Goal: Information Seeking & Learning: Learn about a topic

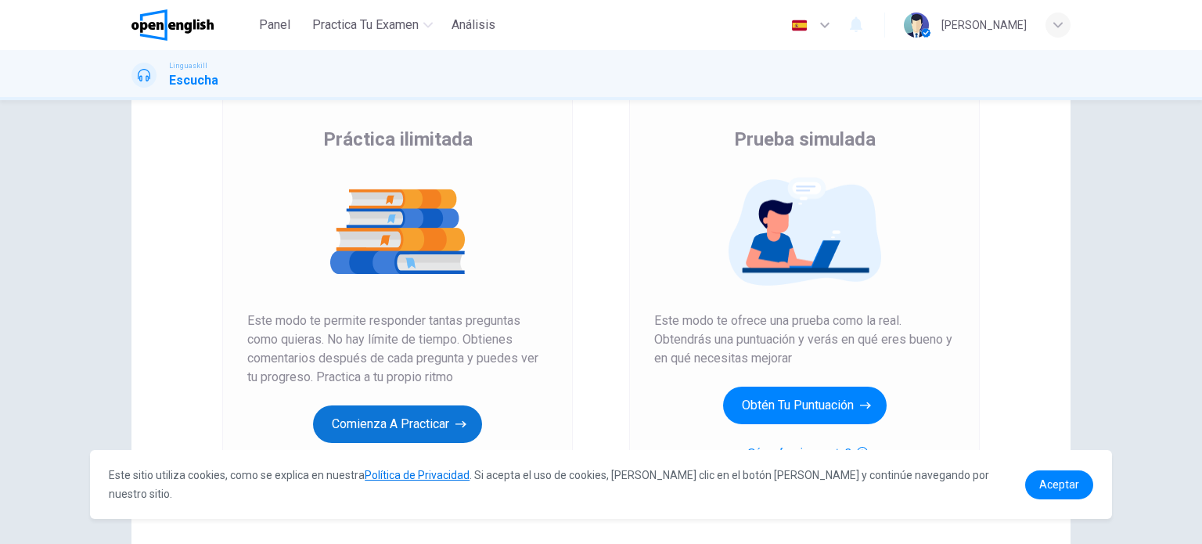
scroll to position [78, 0]
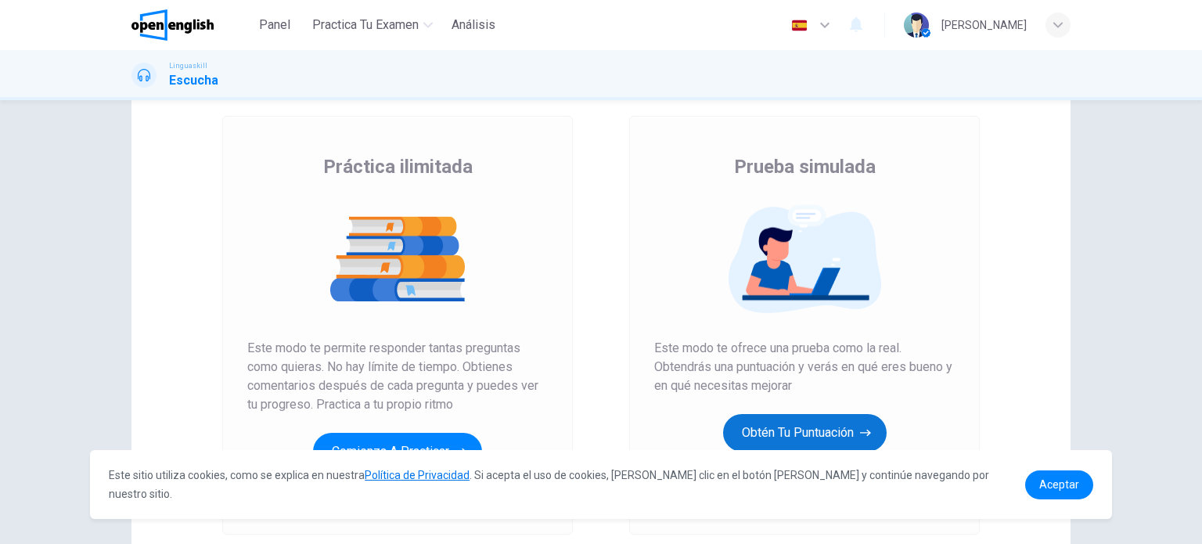
click at [835, 434] on button "Obtén tu puntuación" at bounding box center [805, 433] width 164 height 38
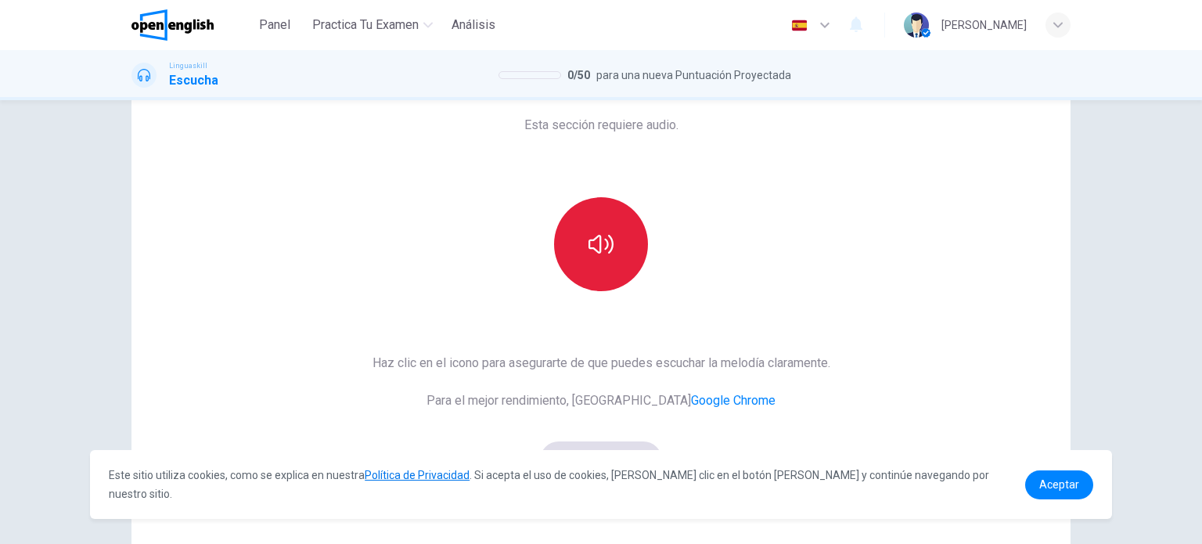
click at [611, 254] on button "button" at bounding box center [601, 244] width 94 height 94
click at [601, 211] on button "button" at bounding box center [601, 244] width 94 height 94
click at [603, 334] on div "Esta sección requiere audio. Haz clic en el icono para asegurarte de que puedes…" at bounding box center [601, 325] width 483 height 544
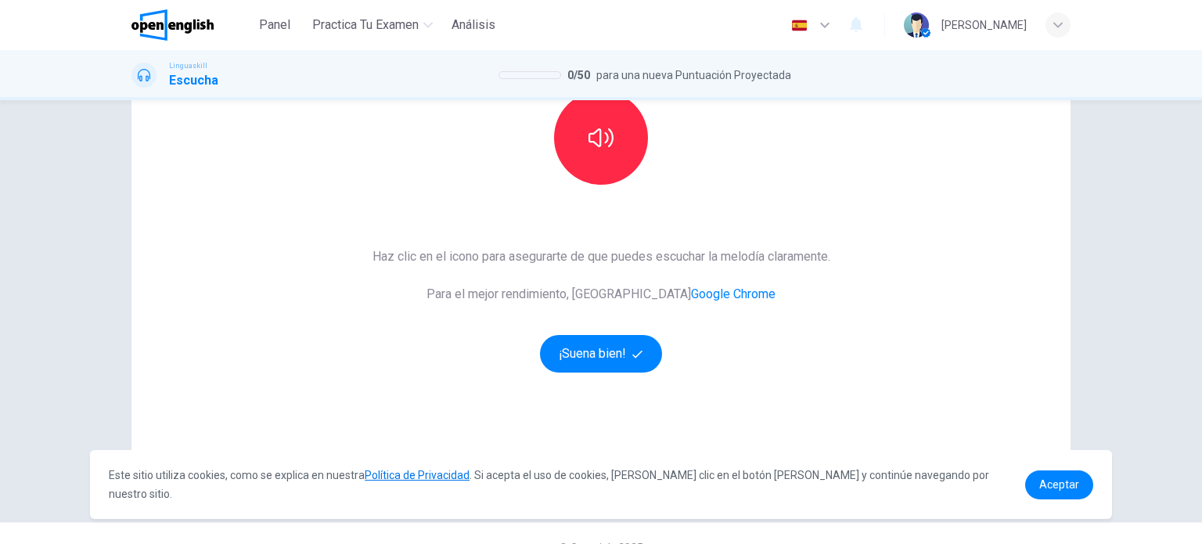
scroll to position [213, 0]
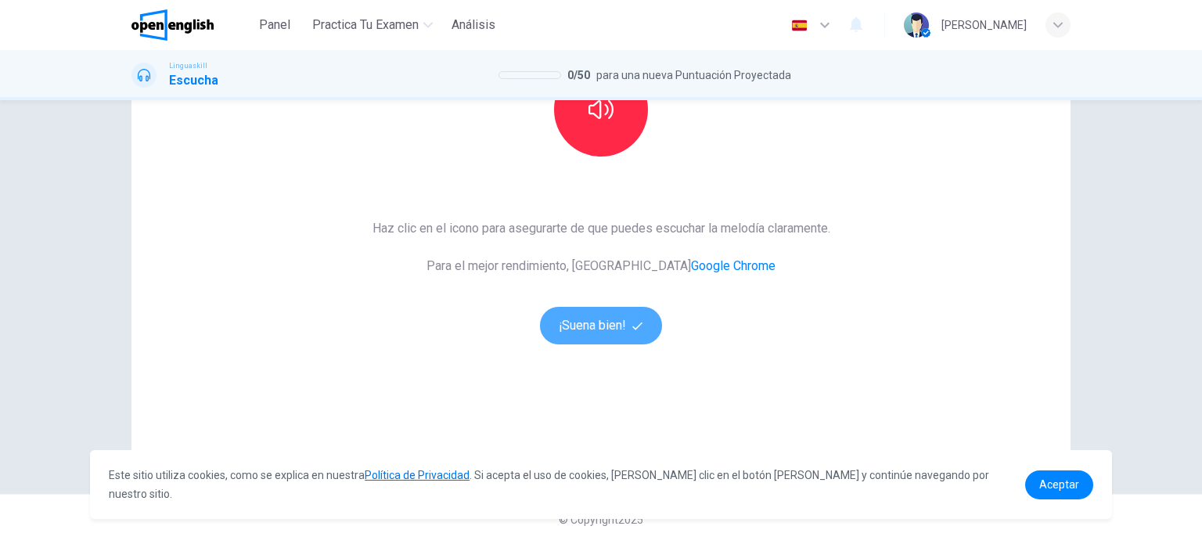
click at [603, 334] on button "¡Suena bien!" at bounding box center [601, 326] width 122 height 38
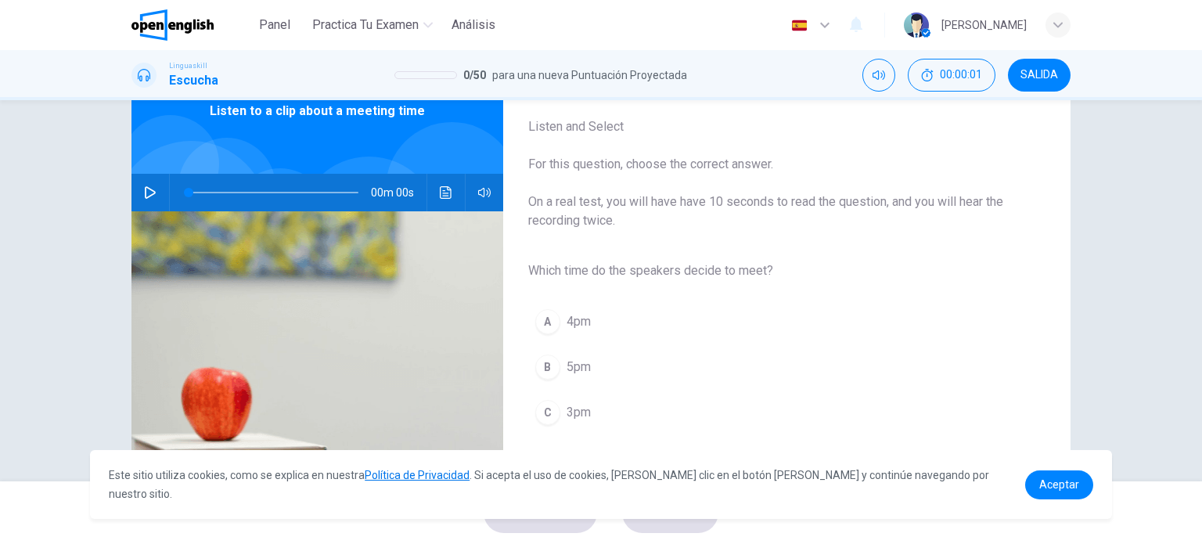
scroll to position [56, 0]
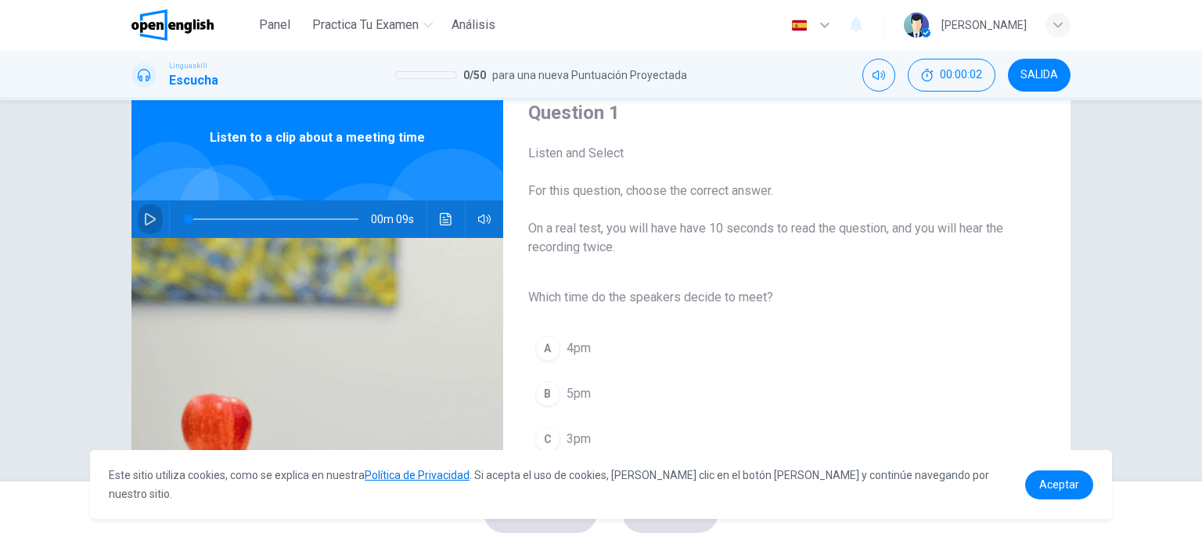
click at [147, 219] on icon "button" at bounding box center [150, 219] width 13 height 13
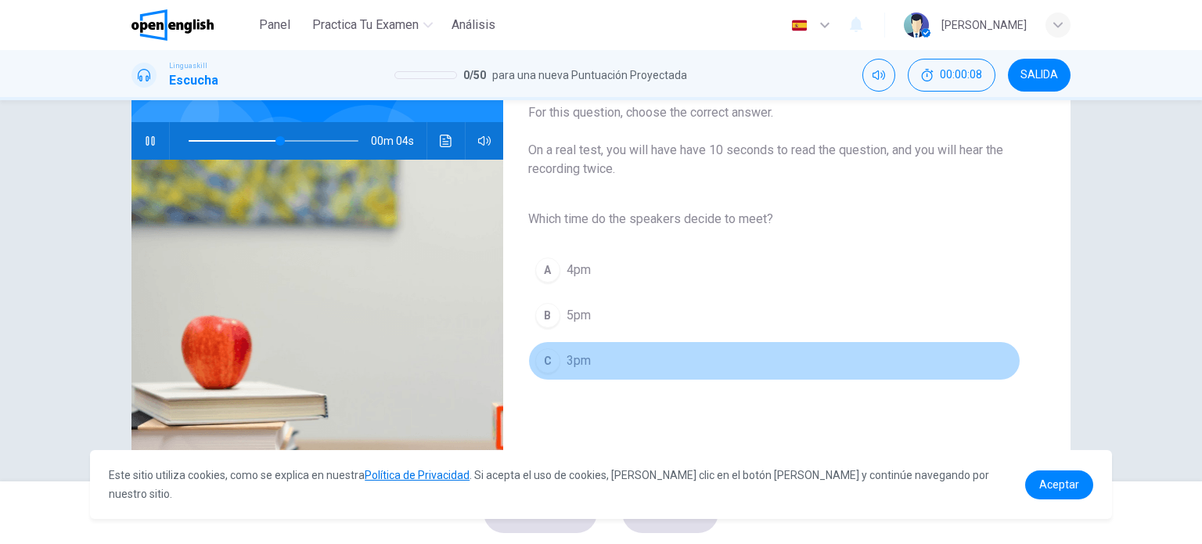
click at [551, 352] on div "C" at bounding box center [547, 360] width 25 height 25
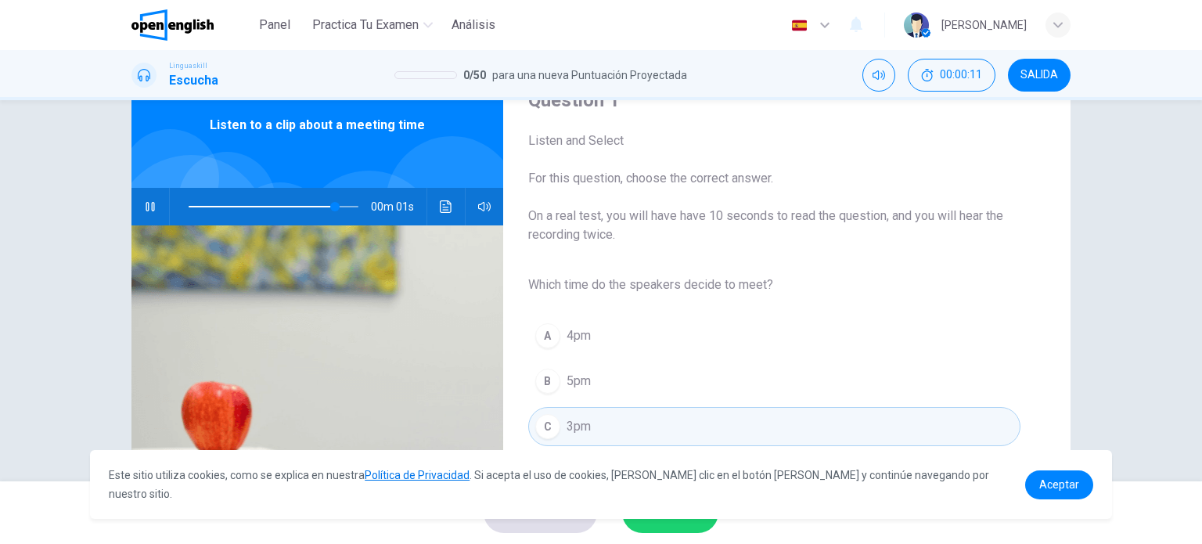
scroll to position [132, 0]
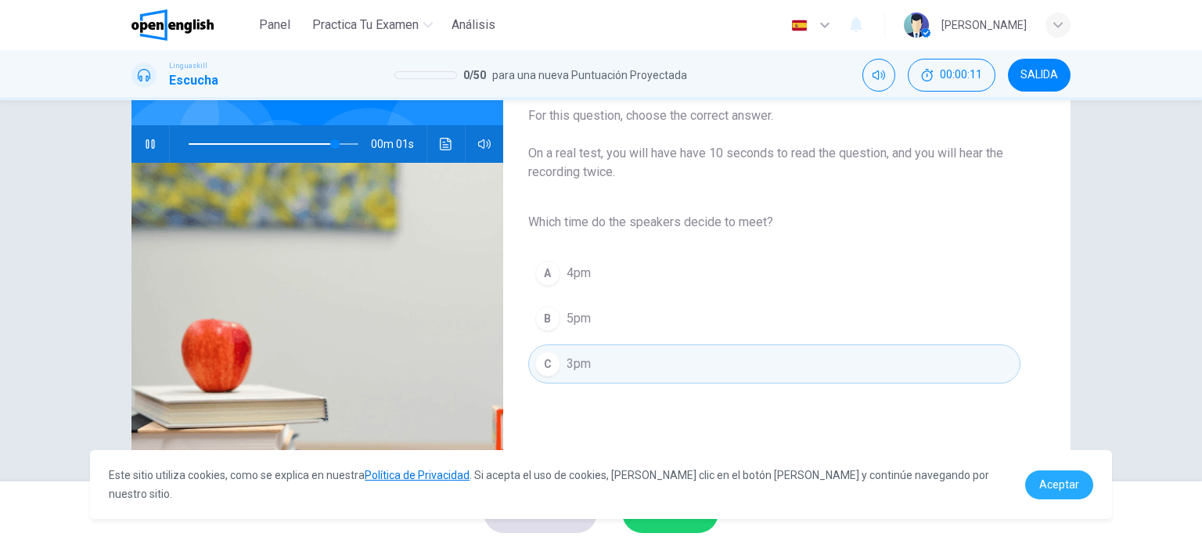
click at [1058, 485] on span "Aceptar" at bounding box center [1060, 484] width 40 height 13
click at [1055, 491] on span "Aceptar" at bounding box center [1060, 484] width 40 height 13
click at [685, 529] on button "ENVIAR" at bounding box center [670, 512] width 96 height 41
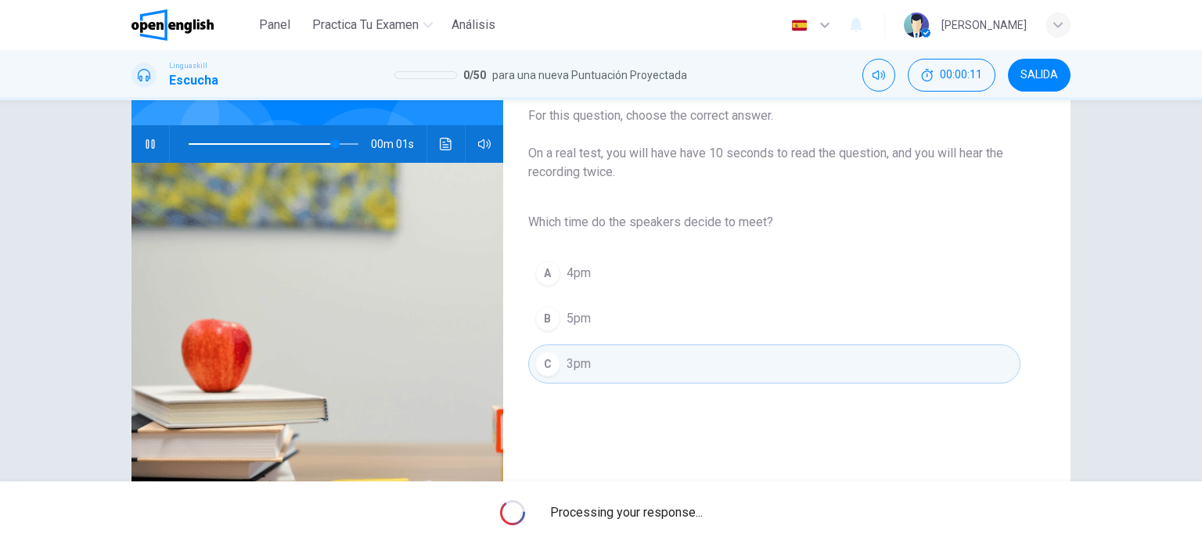
scroll to position [225, 0]
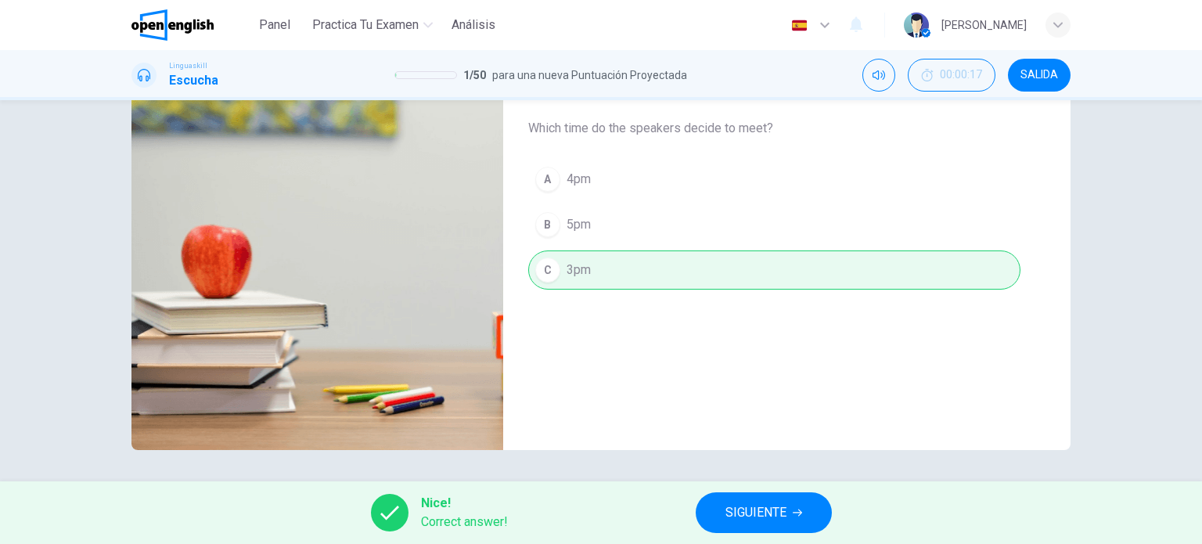
click at [759, 513] on span "SIGUIENTE" at bounding box center [756, 513] width 61 height 22
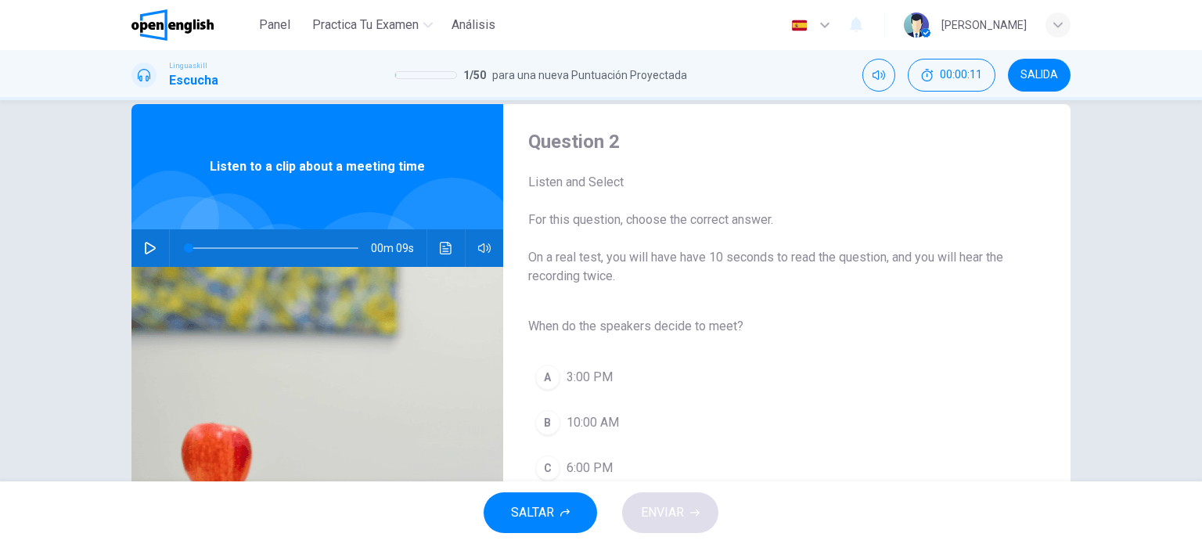
scroll to position [0, 0]
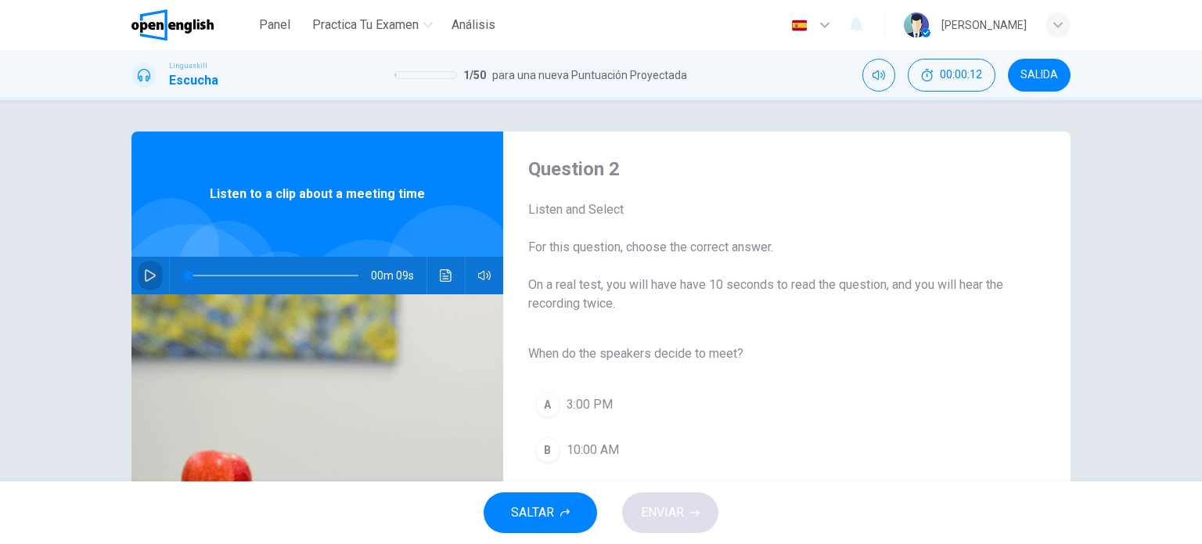
click at [146, 269] on icon "button" at bounding box center [150, 275] width 13 height 13
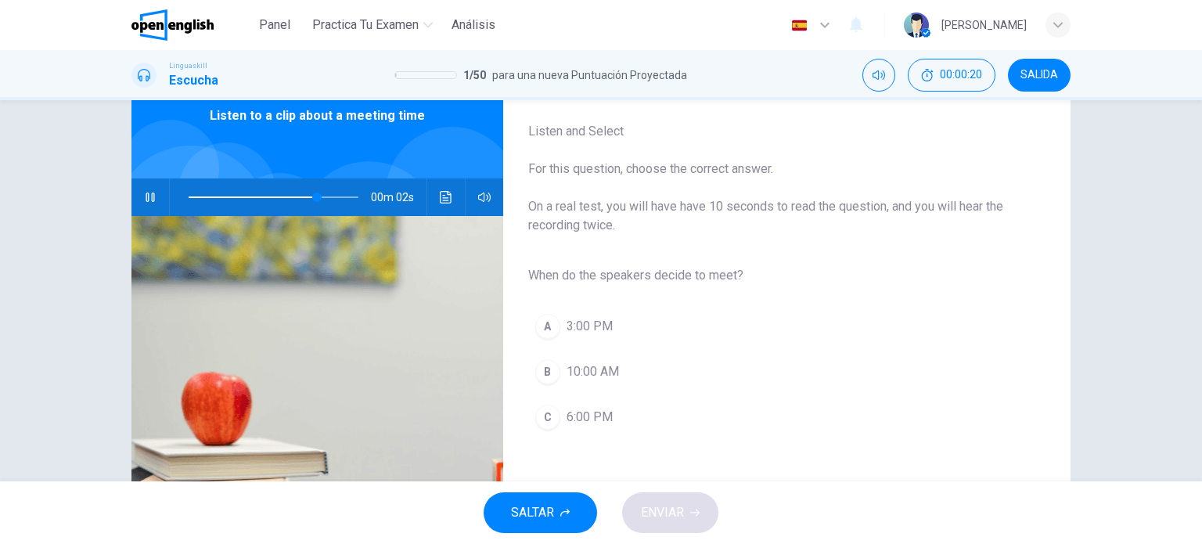
click at [543, 328] on div "A" at bounding box center [547, 326] width 25 height 25
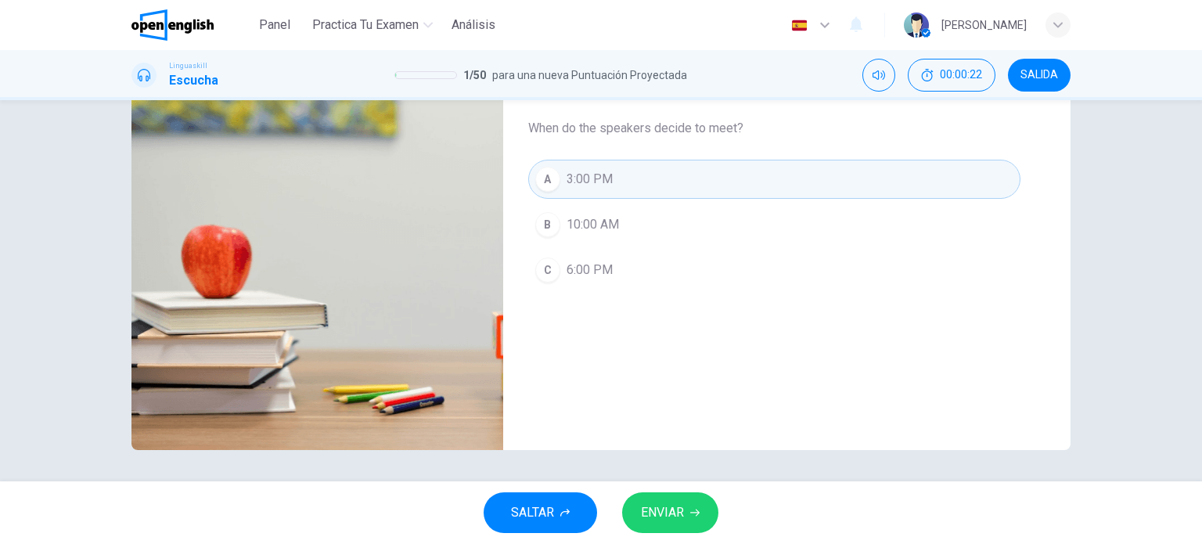
scroll to position [69, 0]
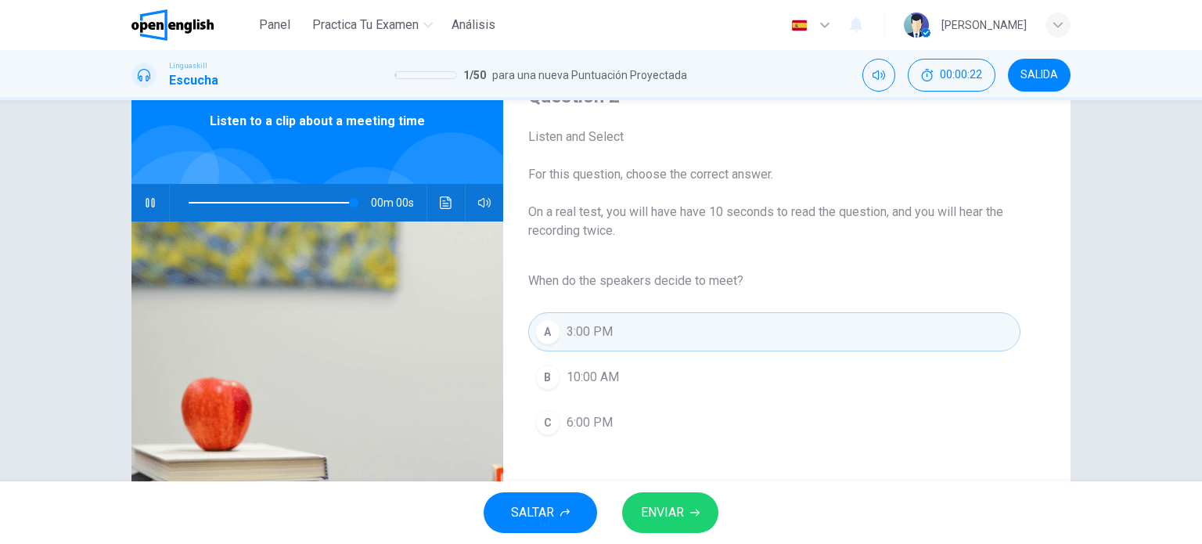
type input "*"
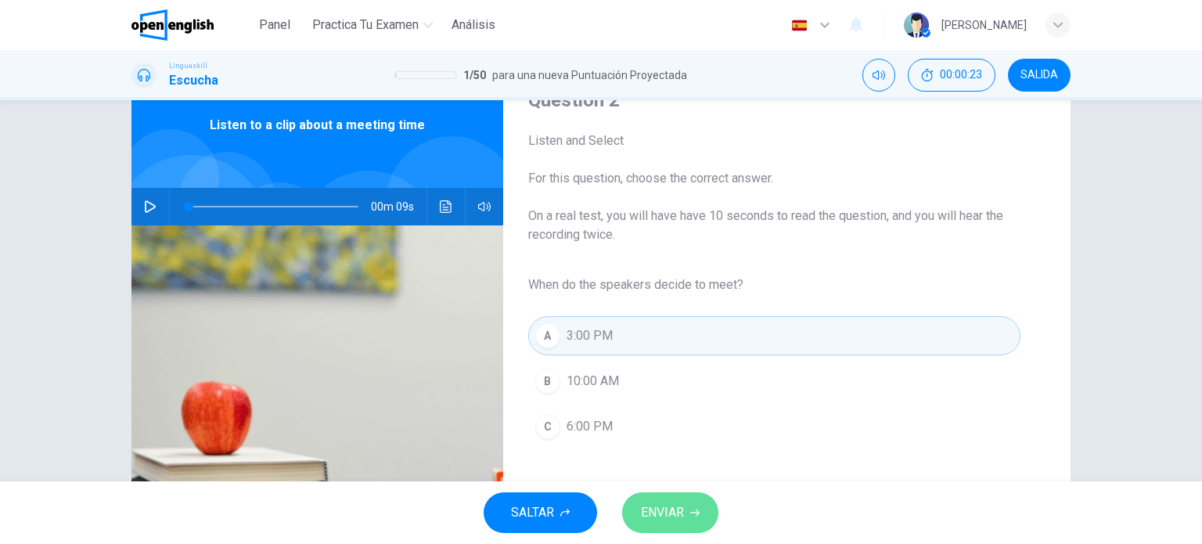
click at [704, 511] on button "ENVIAR" at bounding box center [670, 512] width 96 height 41
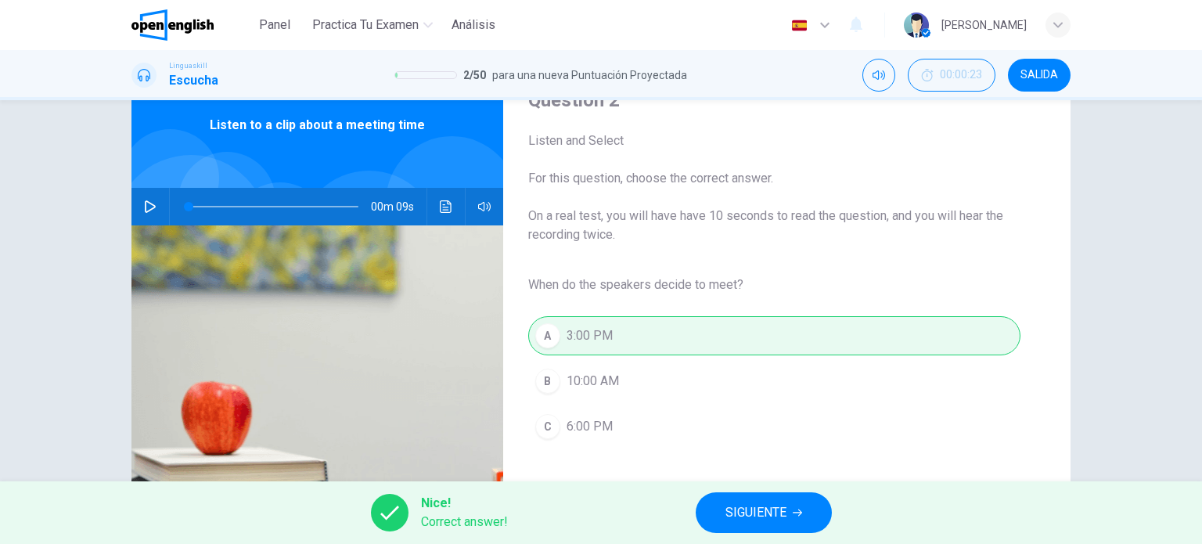
click at [938, 68] on button "00:00:23" at bounding box center [952, 75] width 88 height 33
click at [740, 510] on span "SIGUIENTE" at bounding box center [756, 513] width 61 height 22
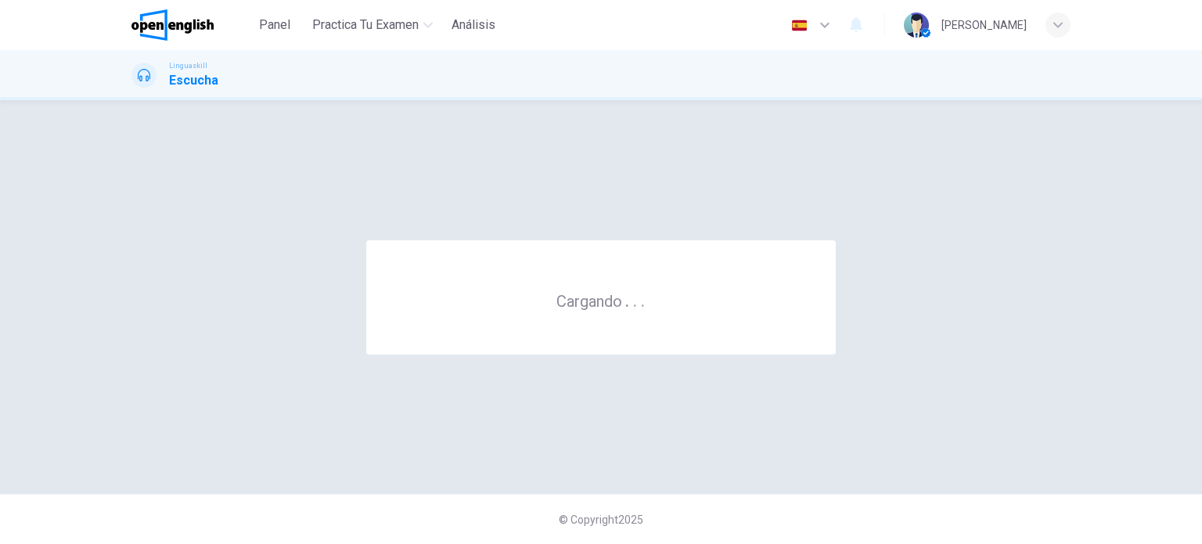
scroll to position [0, 0]
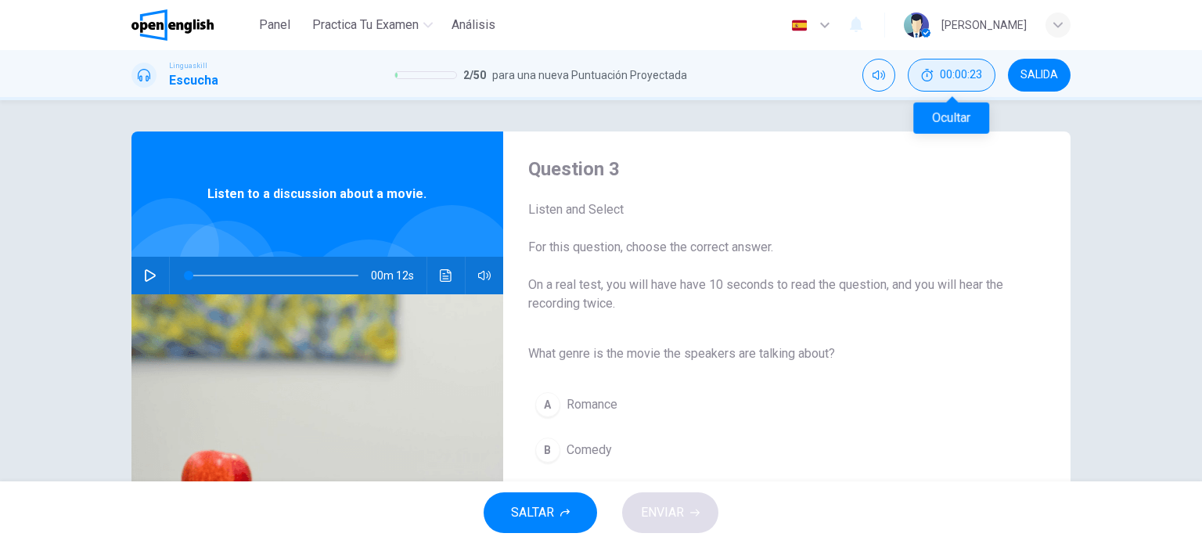
click at [928, 79] on icon "Ocultar" at bounding box center [927, 75] width 13 height 13
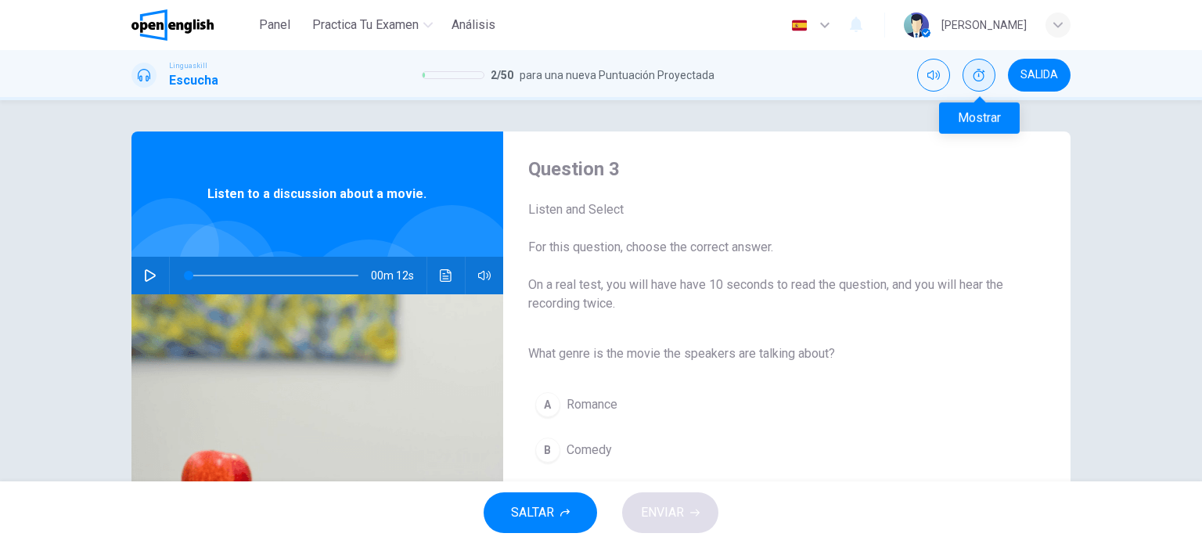
click at [977, 77] on icon "Mostrar" at bounding box center [979, 75] width 13 height 13
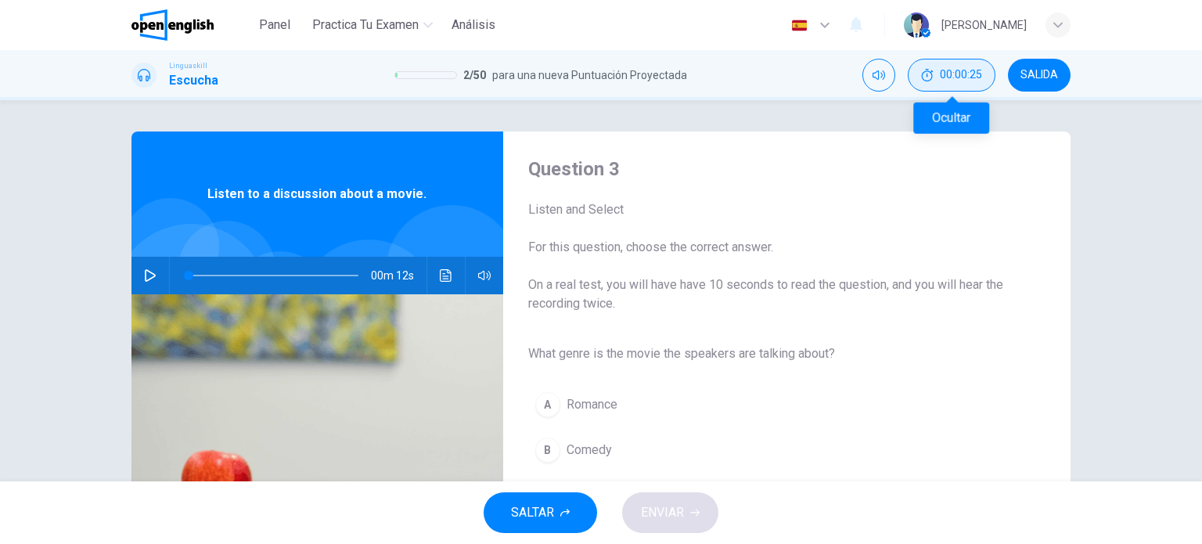
click at [975, 79] on span "00:00:25" at bounding box center [961, 75] width 42 height 13
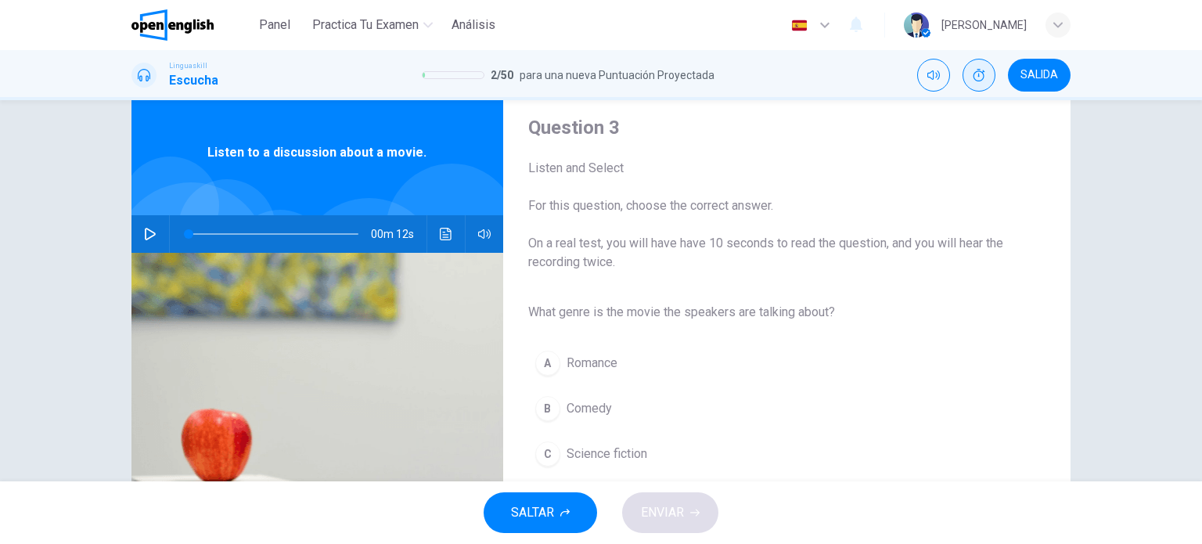
scroll to position [78, 0]
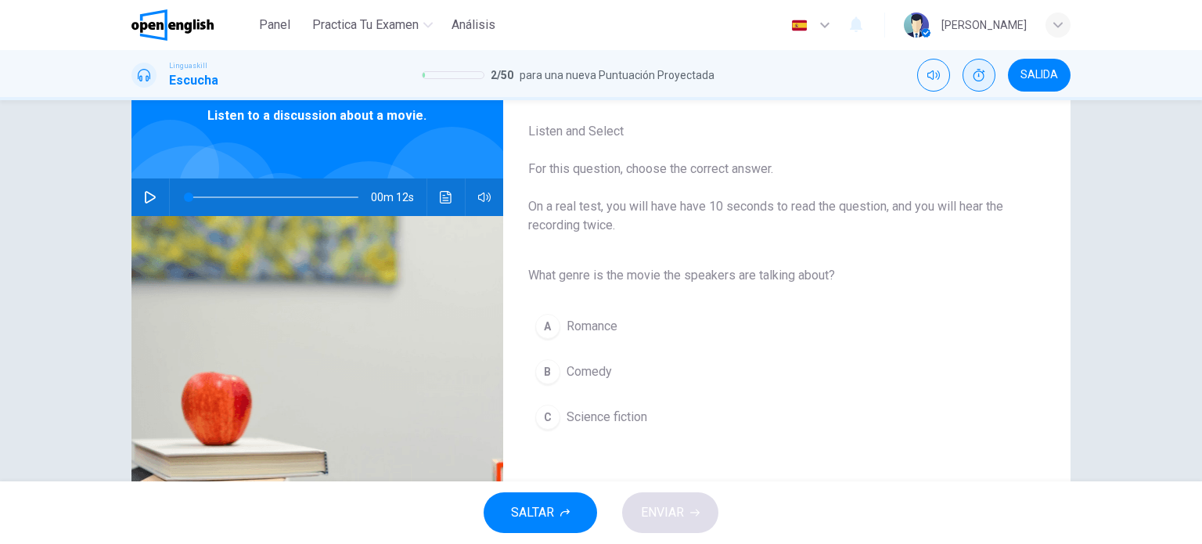
click at [151, 200] on icon "button" at bounding box center [150, 197] width 13 height 13
click at [149, 196] on icon "button" at bounding box center [150, 197] width 13 height 13
click at [972, 73] on button "Mostrar" at bounding box center [979, 75] width 33 height 33
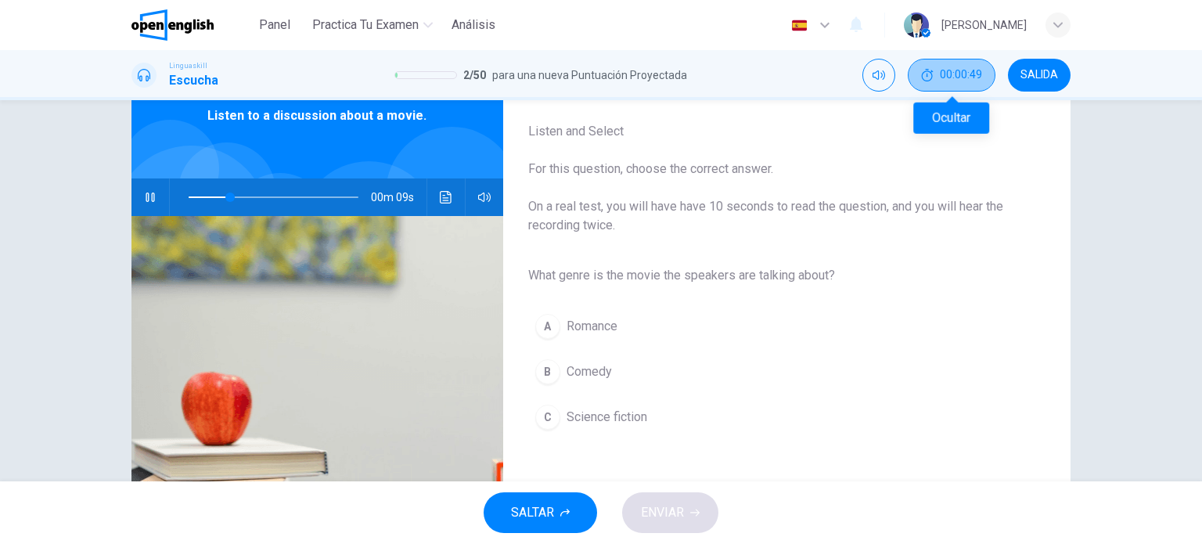
click at [945, 82] on button "00:00:49" at bounding box center [952, 75] width 88 height 33
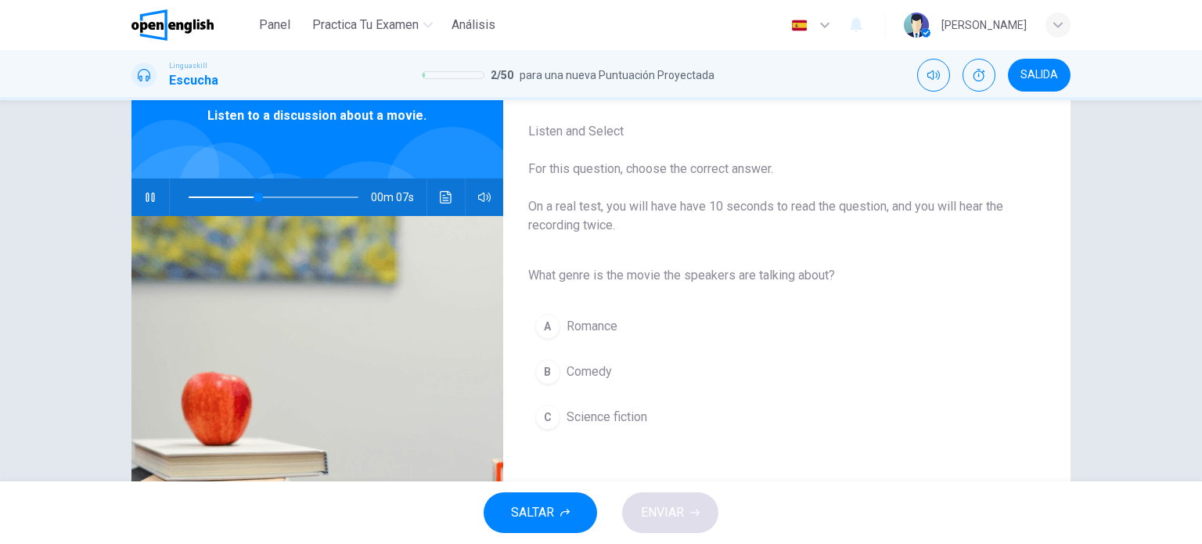
click at [450, 193] on button "Haz clic para ver la transcripción del audio" at bounding box center [446, 197] width 25 height 38
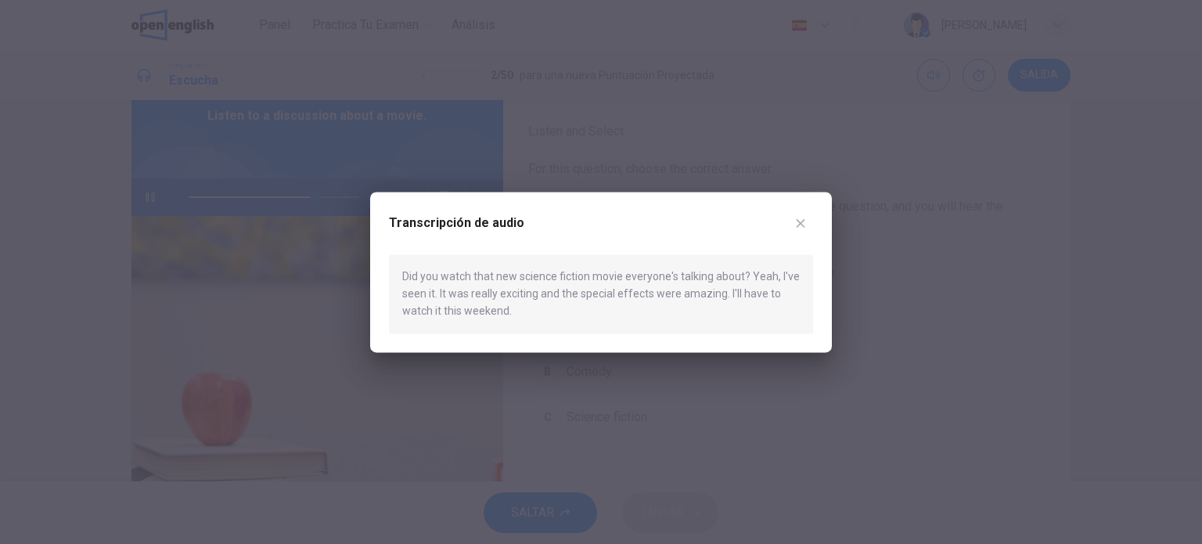
click at [825, 222] on div "Transcripción de audio Did you watch that new science fiction movie everyone's …" at bounding box center [601, 272] width 462 height 160
click at [802, 222] on icon "button" at bounding box center [801, 223] width 13 height 13
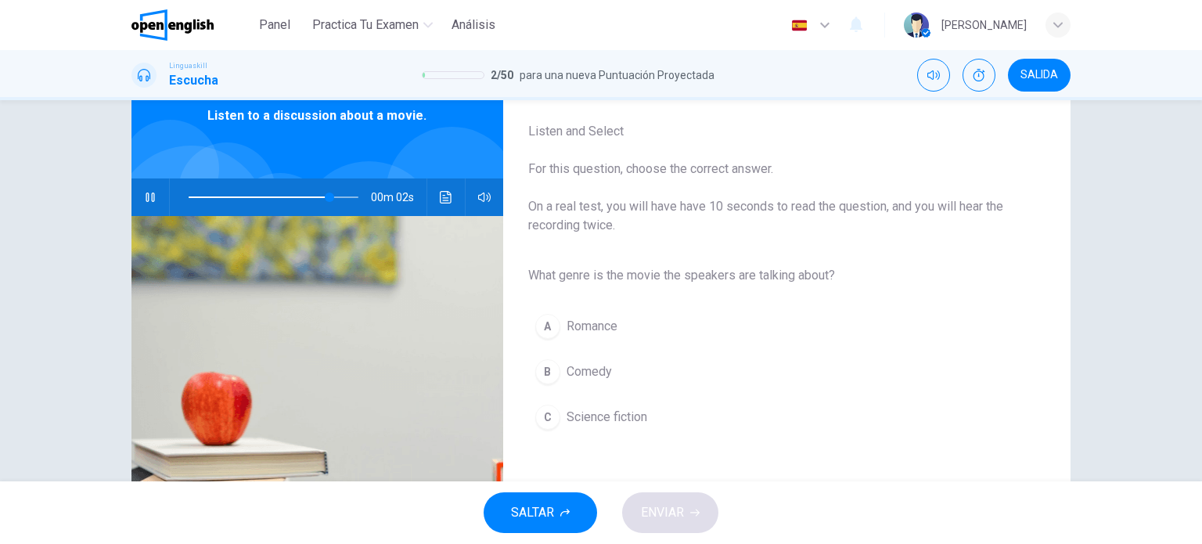
click at [586, 413] on span "Science fiction" at bounding box center [607, 417] width 81 height 19
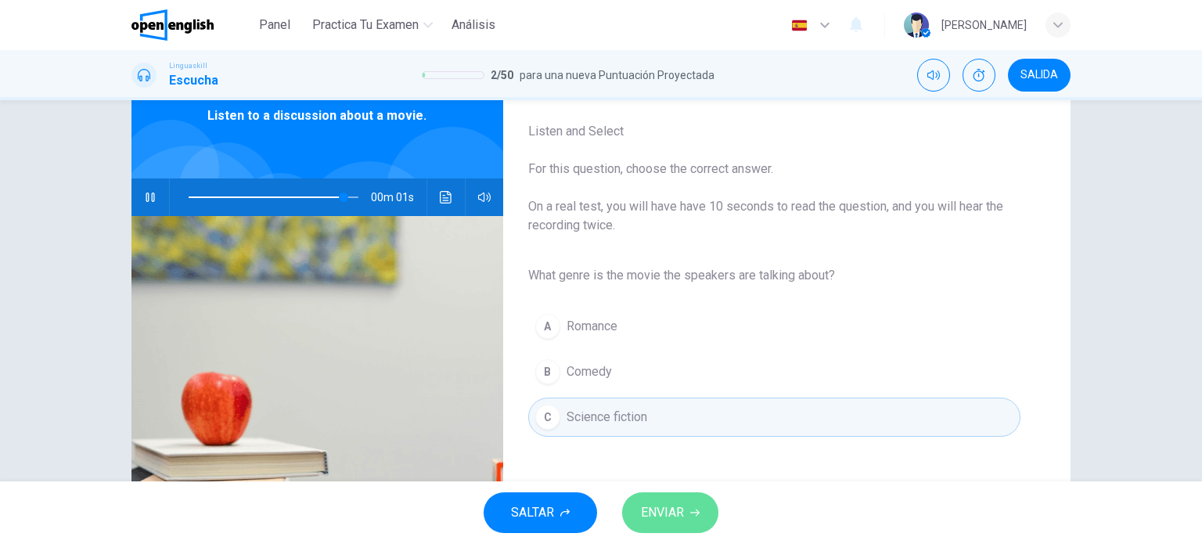
click at [667, 499] on button "ENVIAR" at bounding box center [670, 512] width 96 height 41
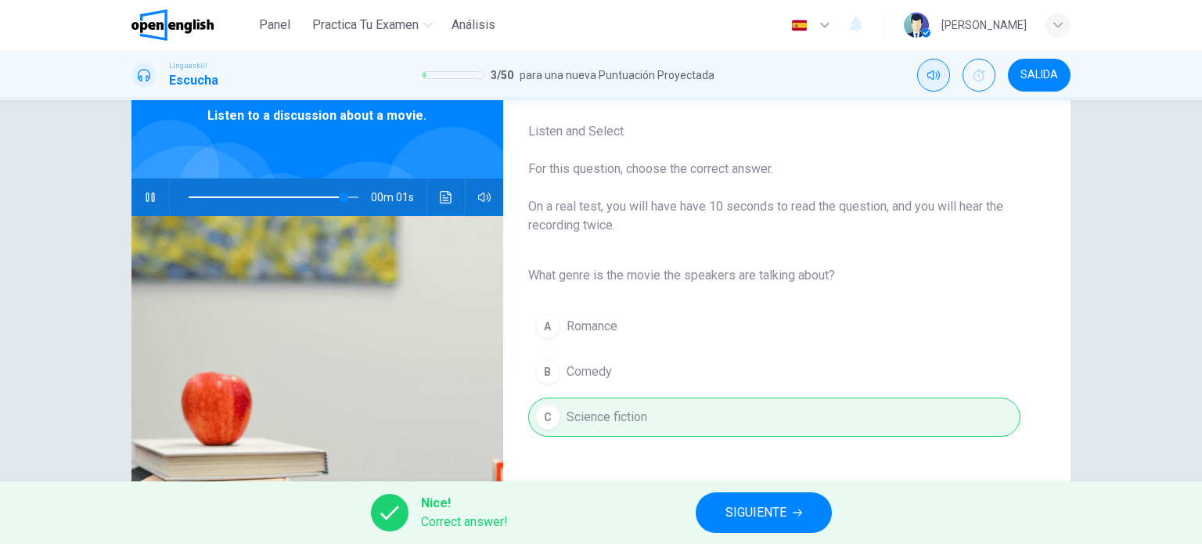
type input "*"
click at [974, 82] on button "Mostrar" at bounding box center [979, 75] width 33 height 33
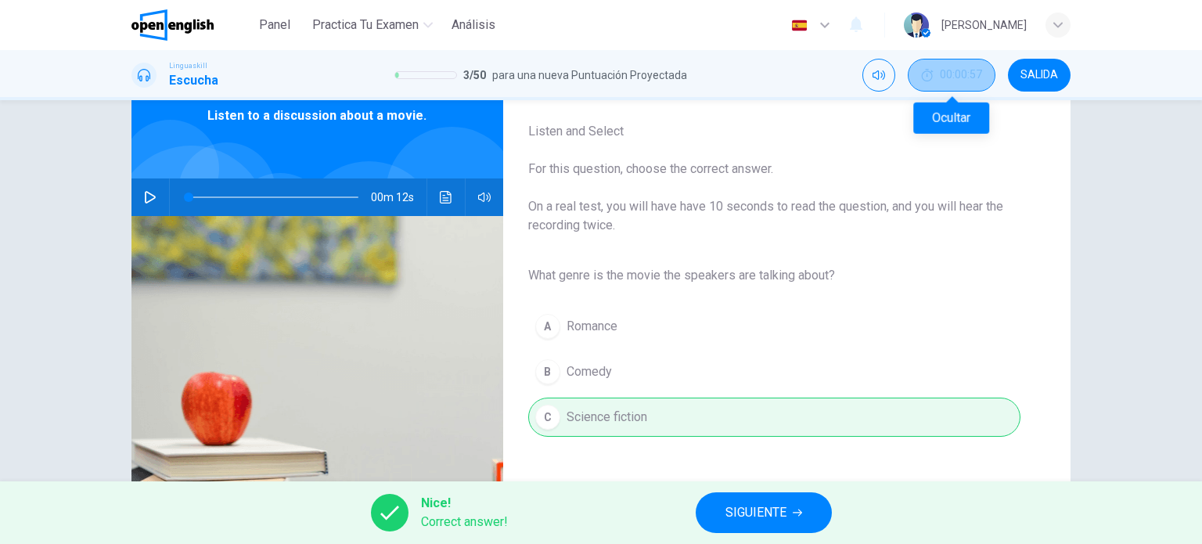
click at [932, 85] on button "00:00:57" at bounding box center [952, 75] width 88 height 33
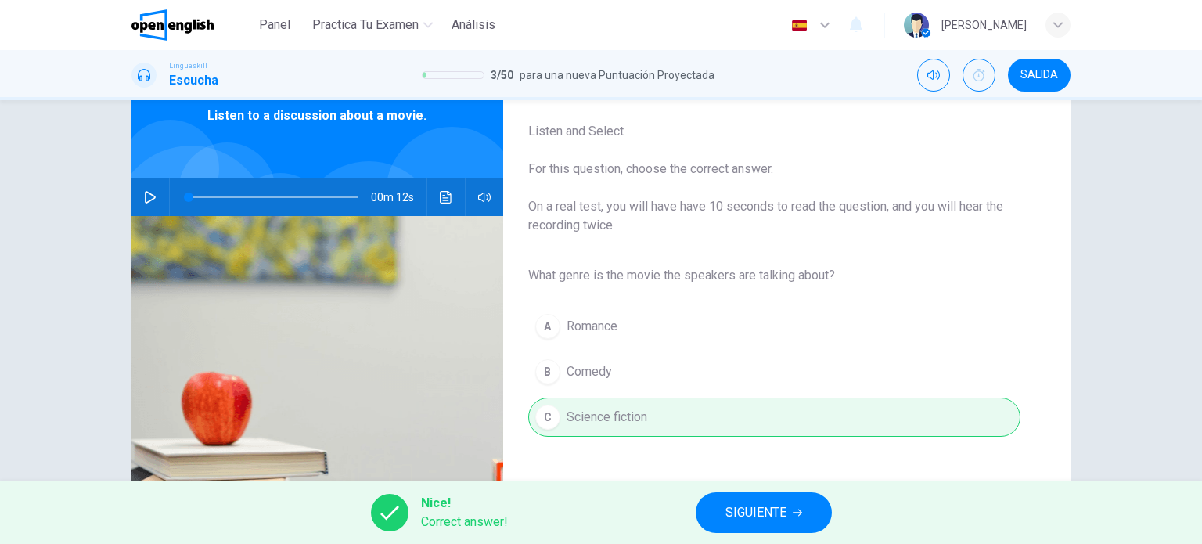
click at [731, 519] on span "SIGUIENTE" at bounding box center [756, 513] width 61 height 22
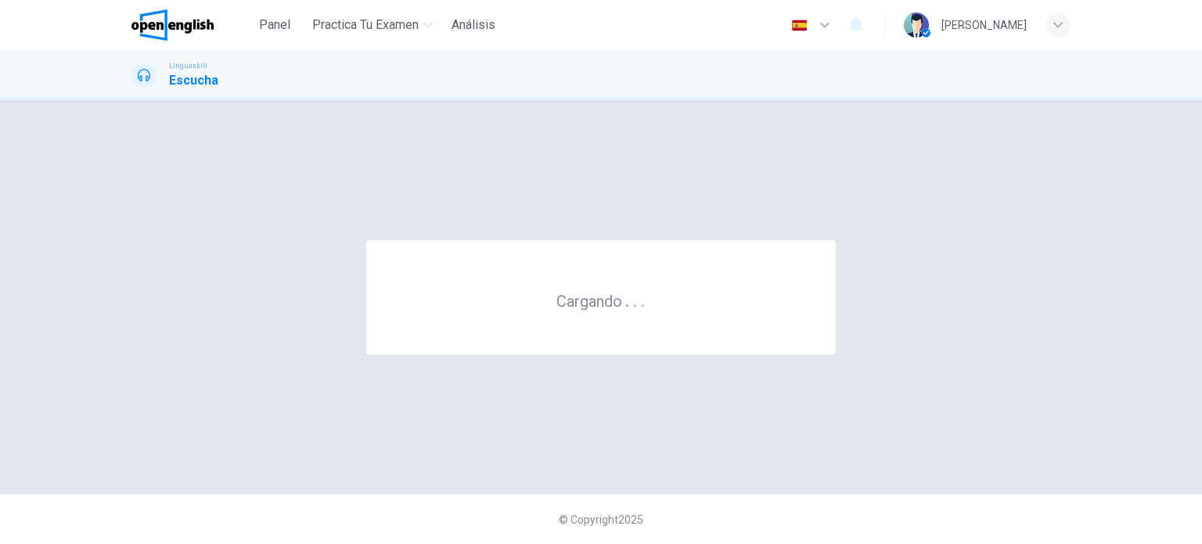
scroll to position [0, 0]
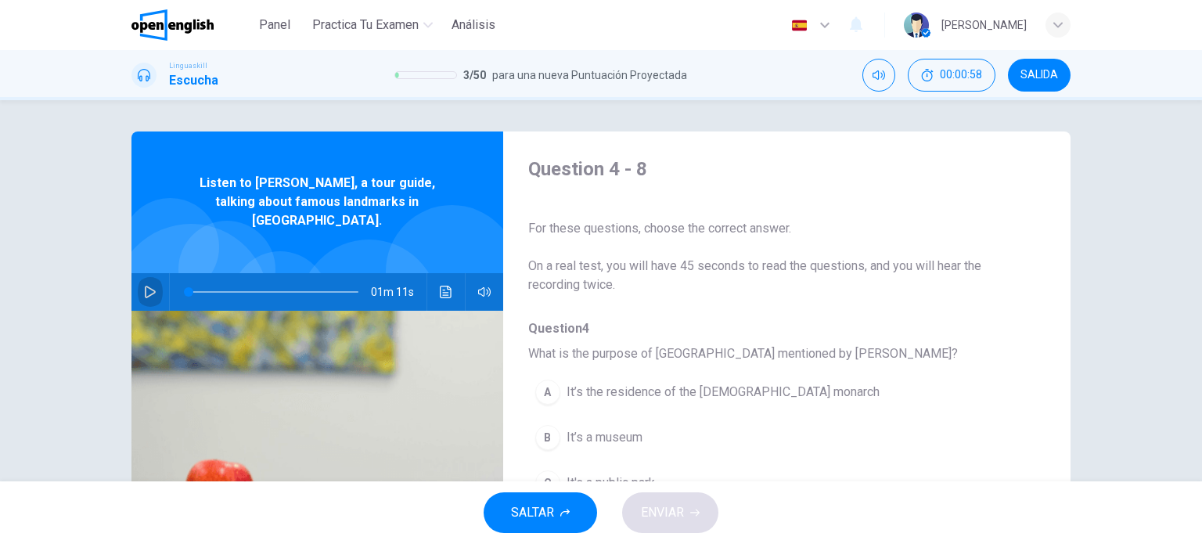
click at [144, 286] on icon "button" at bounding box center [150, 292] width 13 height 13
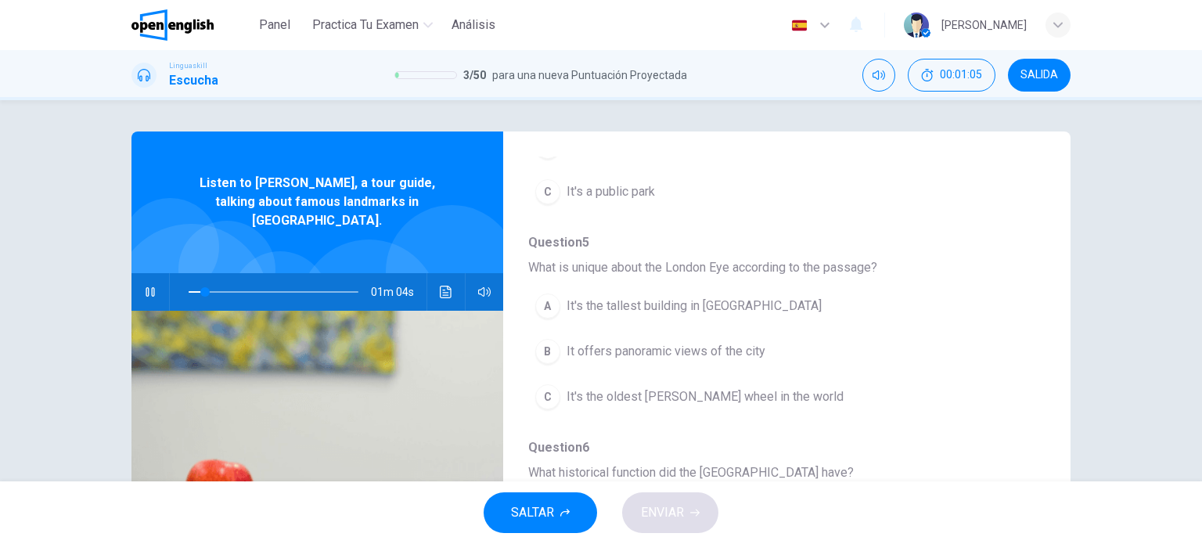
scroll to position [122, 0]
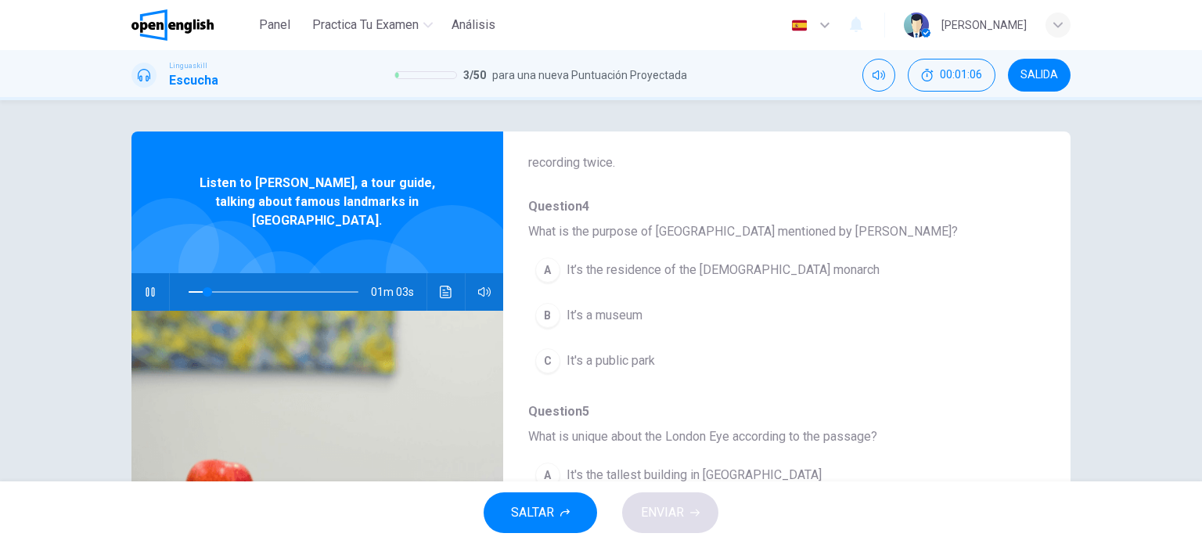
click at [146, 287] on icon "button" at bounding box center [150, 291] width 9 height 9
click at [1047, 76] on span "SALIDA" at bounding box center [1040, 75] width 38 height 13
click at [138, 283] on button "button" at bounding box center [150, 292] width 25 height 38
click at [942, 70] on span "00:01:15" at bounding box center [961, 75] width 42 height 13
click at [982, 78] on icon "Mostrar" at bounding box center [979, 75] width 13 height 13
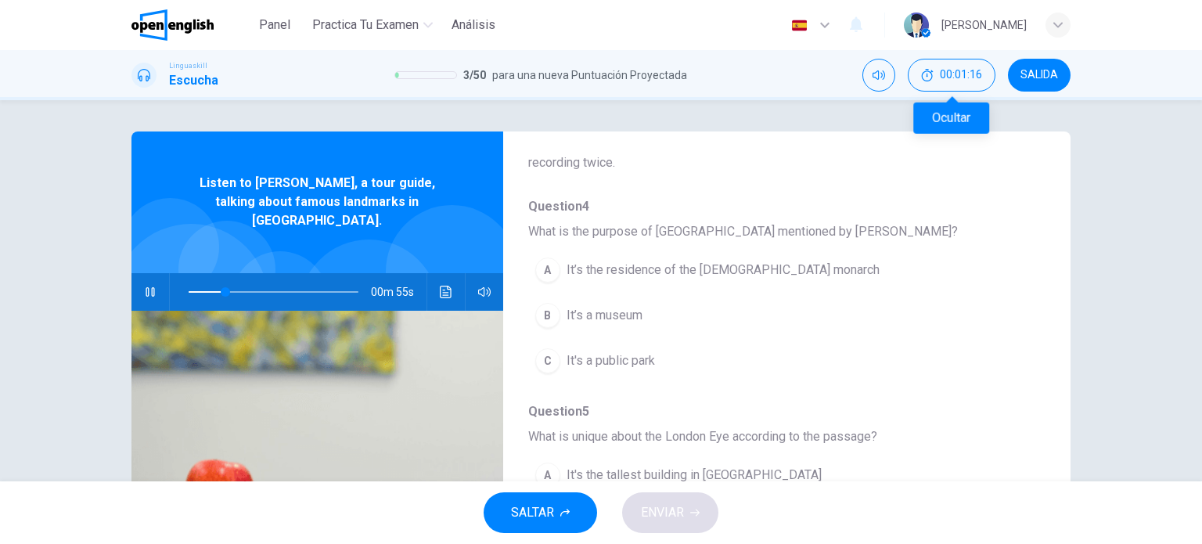
type input "**"
click at [1040, 74] on span "SALIDA" at bounding box center [1040, 75] width 38 height 13
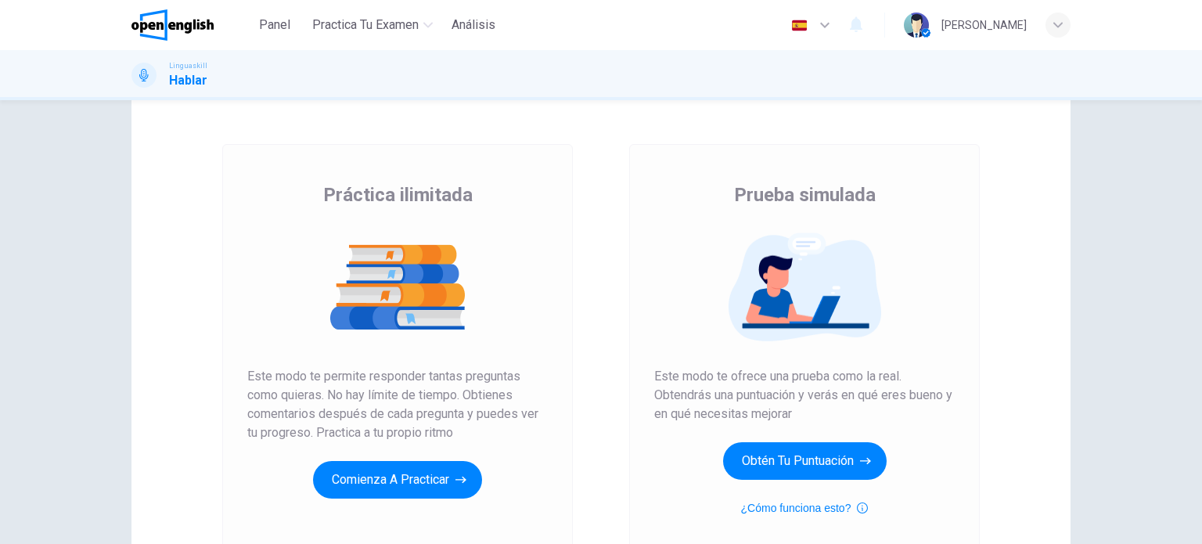
scroll to position [78, 0]
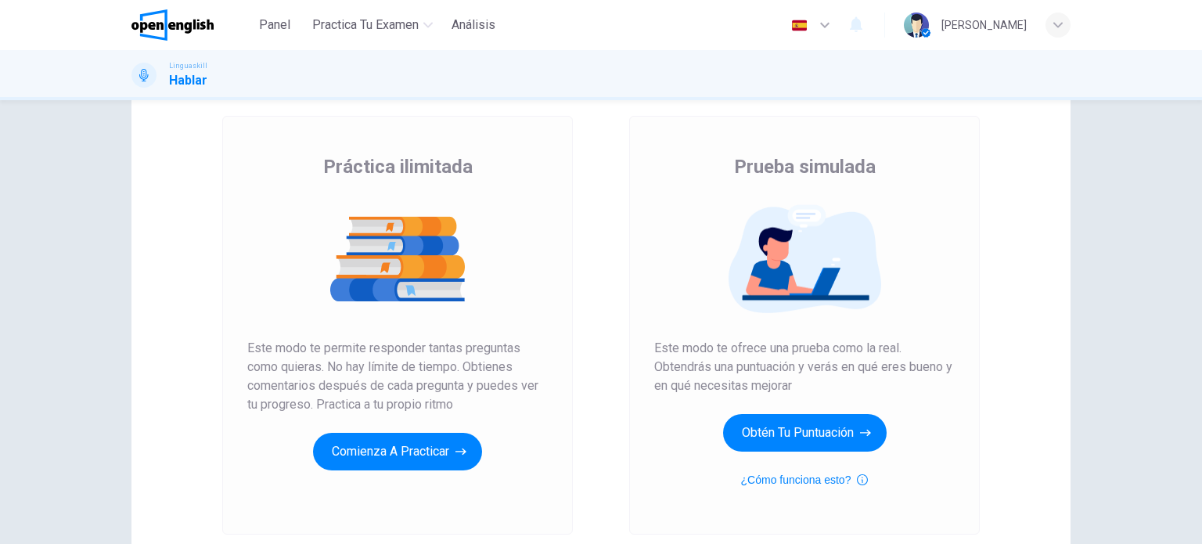
click at [380, 455] on button "Comienza a practicar" at bounding box center [397, 452] width 169 height 38
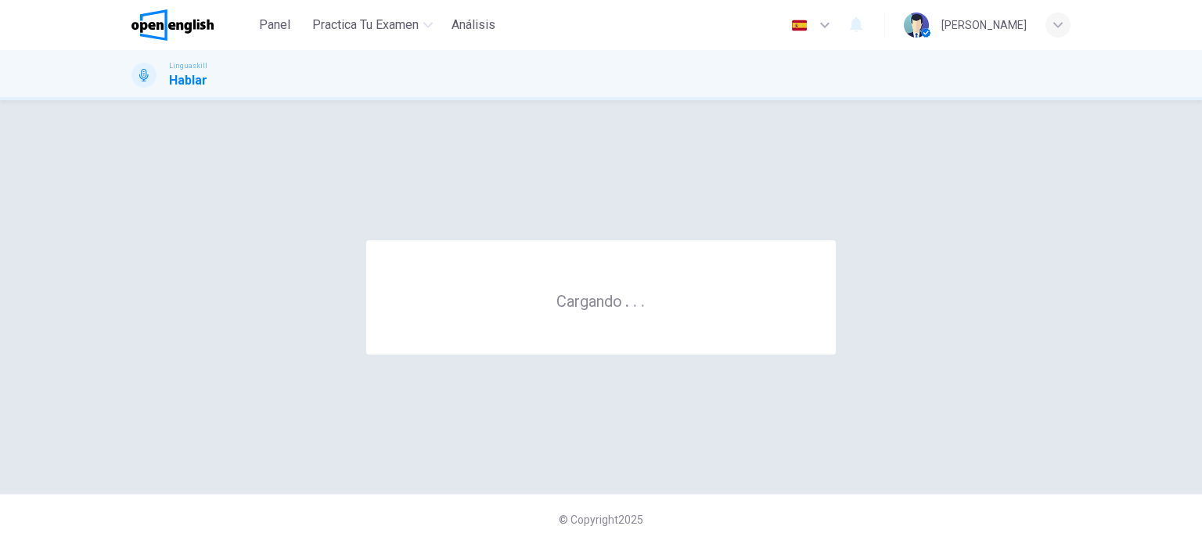
scroll to position [0, 0]
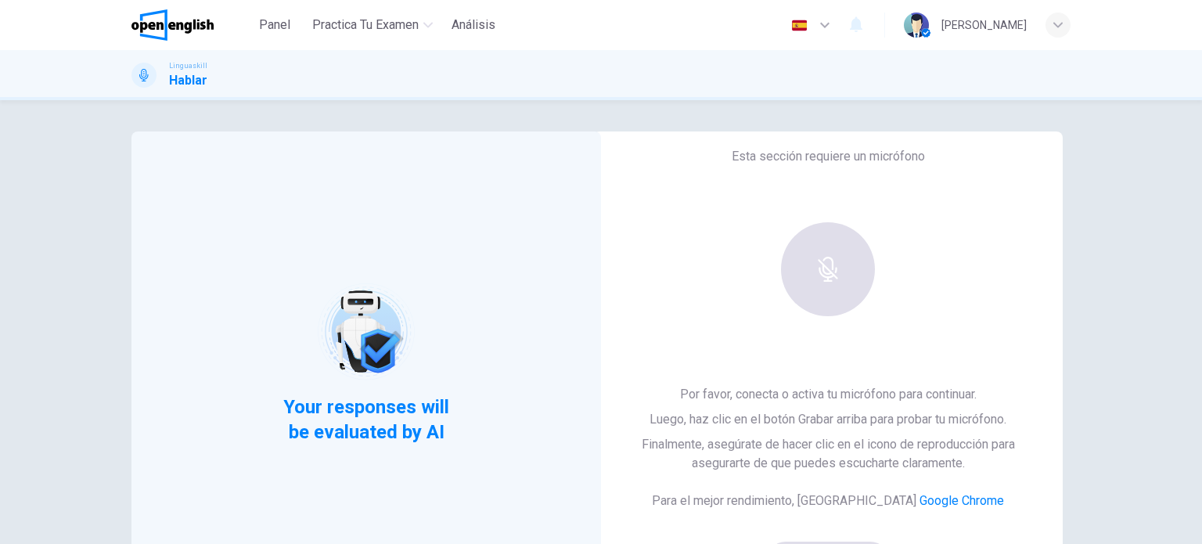
click at [770, 237] on div at bounding box center [828, 269] width 169 height 94
click at [824, 286] on div at bounding box center [828, 269] width 169 height 94
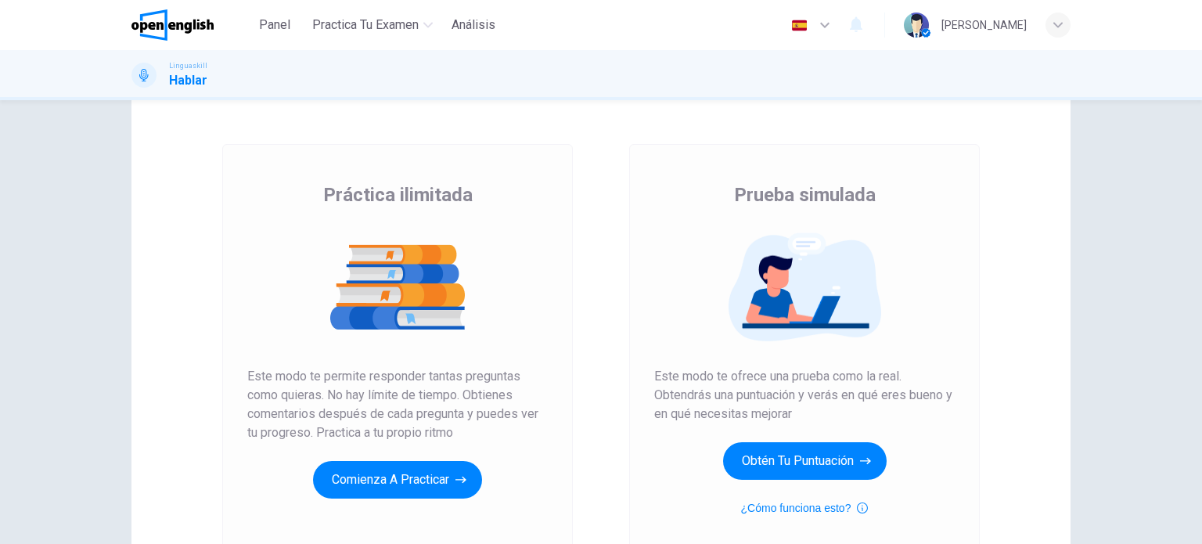
scroll to position [157, 0]
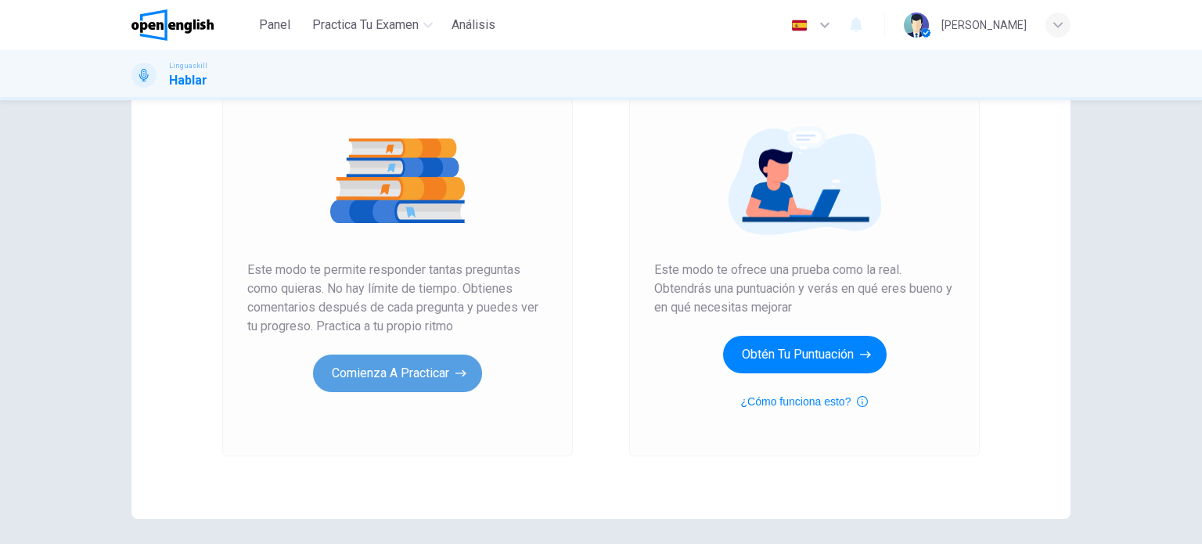
click at [353, 386] on button "Comienza a practicar" at bounding box center [397, 374] width 169 height 38
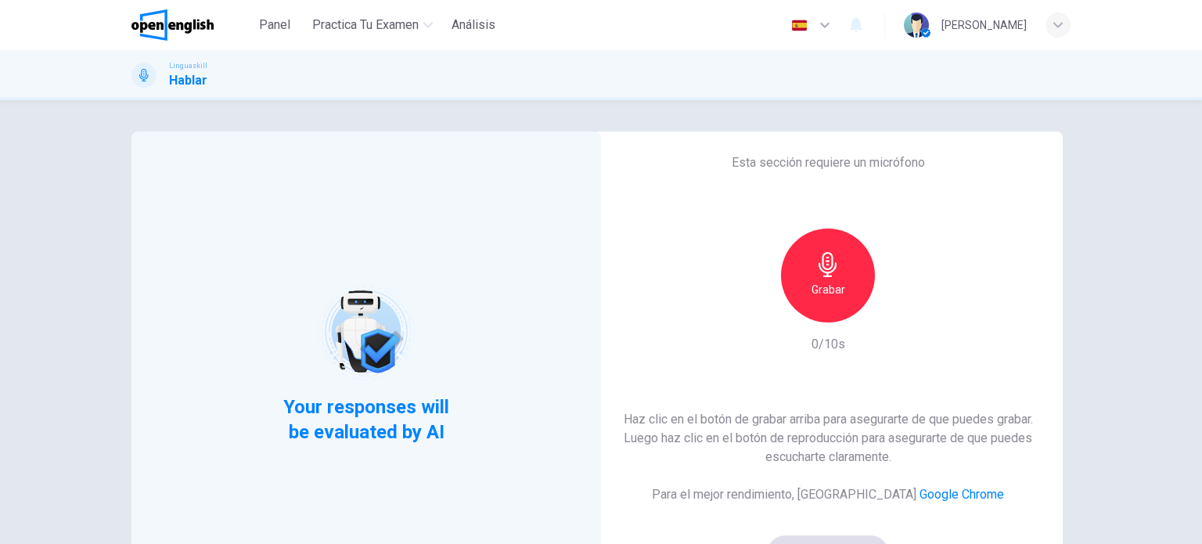
scroll to position [50, 0]
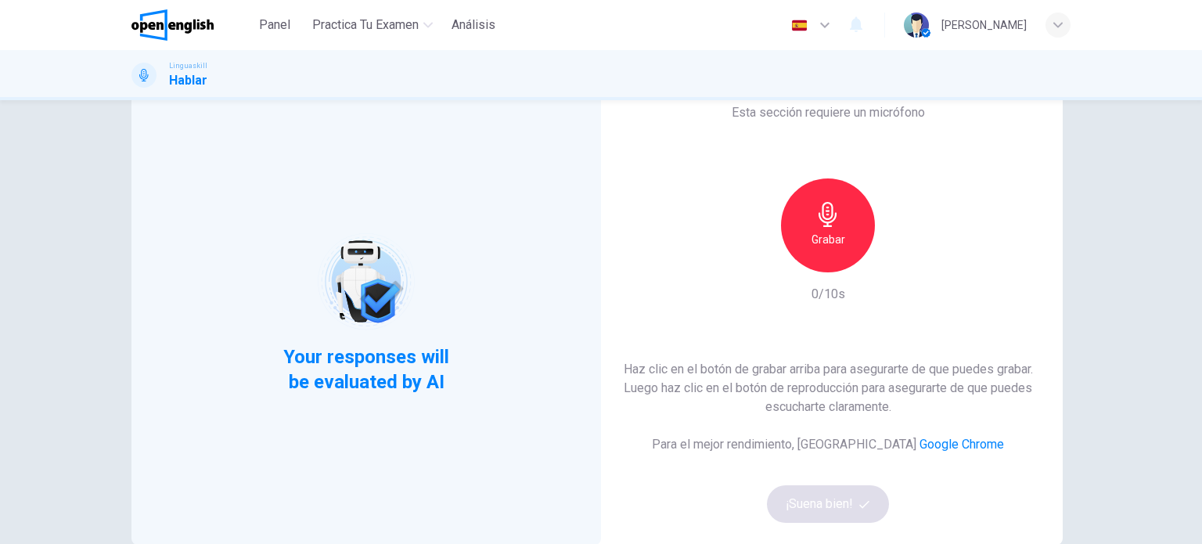
click at [845, 276] on div "Esta sección requiere un micrófono Grabar 0/10s Haz clic en el botón de grabar …" at bounding box center [828, 312] width 470 height 463
click at [812, 276] on div "Esta sección requiere un micrófono Grabar 0/10s Haz clic en el botón de grabar …" at bounding box center [828, 312] width 470 height 463
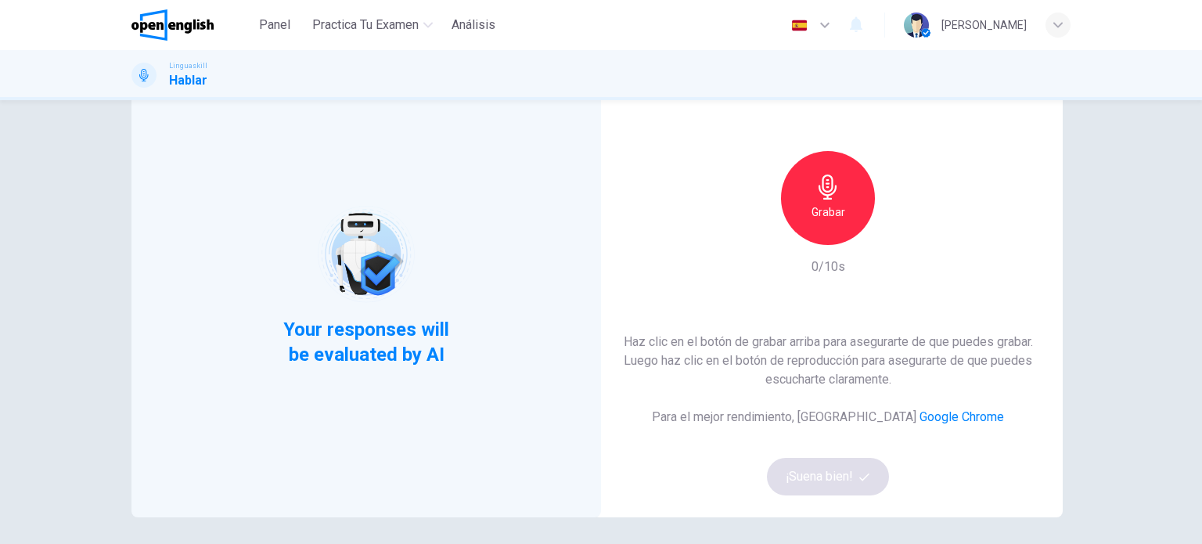
scroll to position [78, 0]
click at [829, 207] on h6 "Grabar" at bounding box center [829, 211] width 34 height 19
click at [795, 461] on button "¡Suena bien!" at bounding box center [828, 476] width 122 height 38
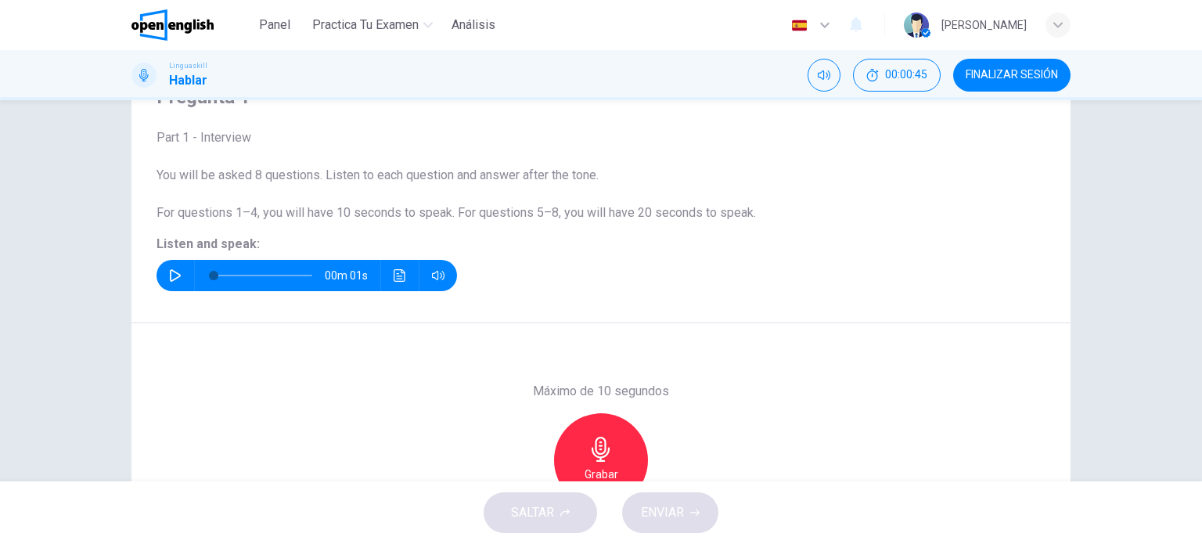
click at [169, 276] on icon "button" at bounding box center [175, 275] width 13 height 13
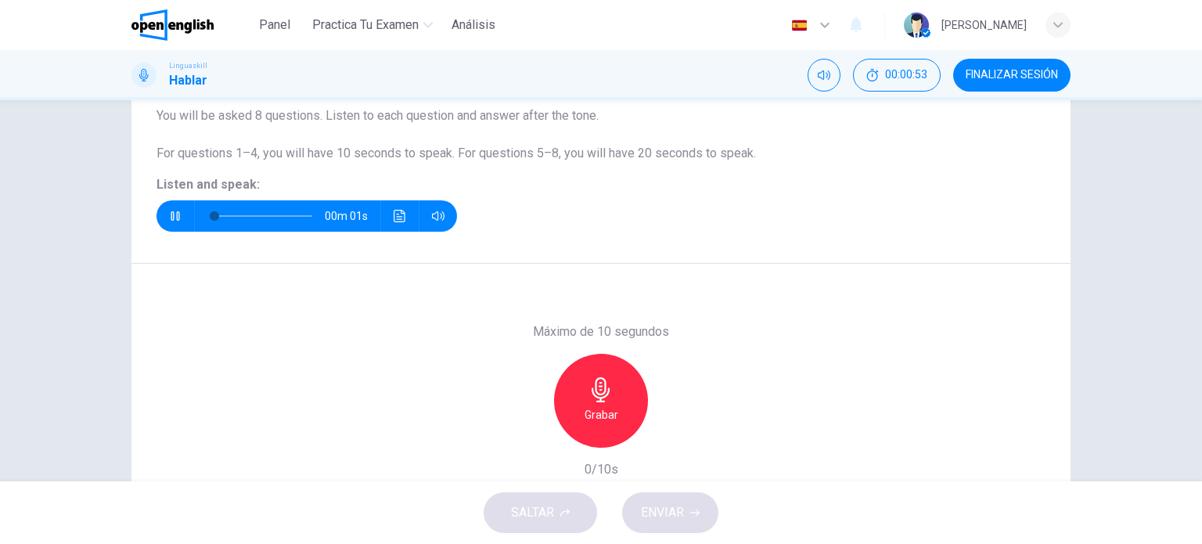
scroll to position [157, 0]
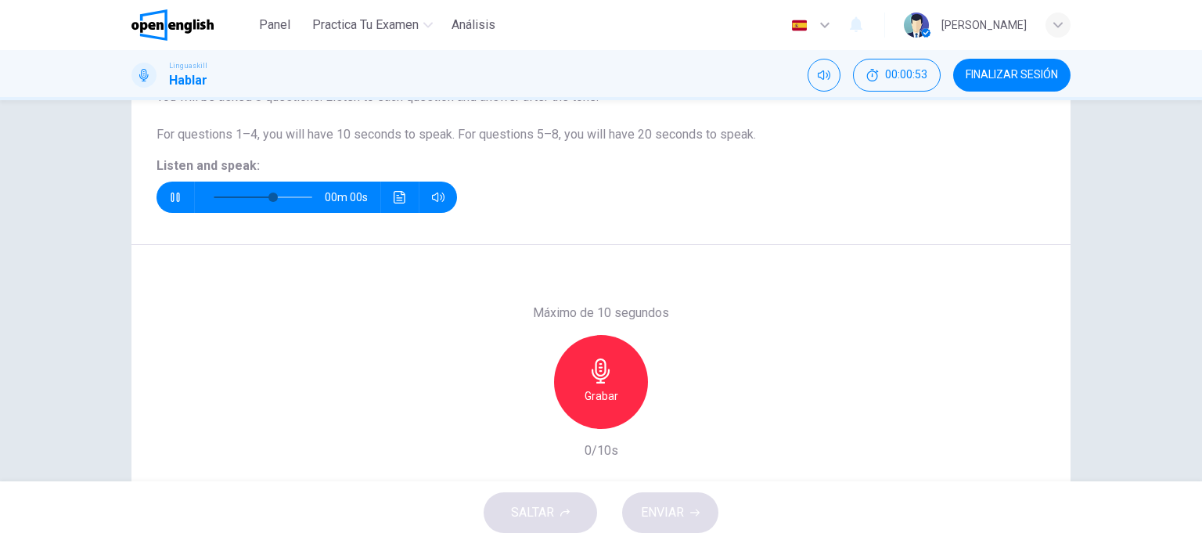
type input "*"
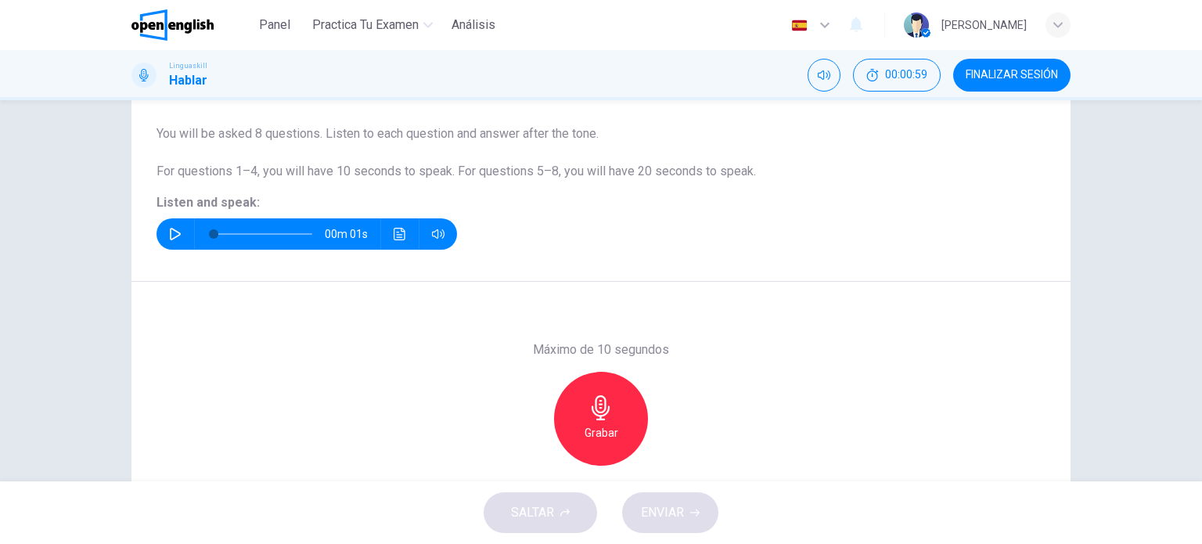
scroll to position [147, 0]
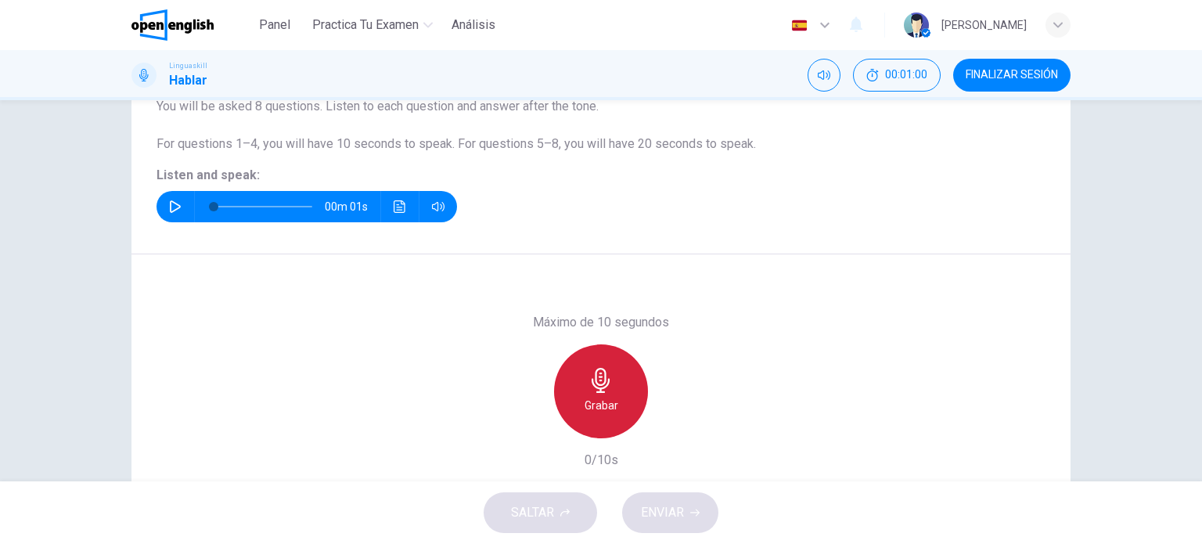
click at [579, 380] on div "Grabar" at bounding box center [601, 391] width 94 height 94
click at [615, 380] on div "Detener" at bounding box center [601, 391] width 94 height 94
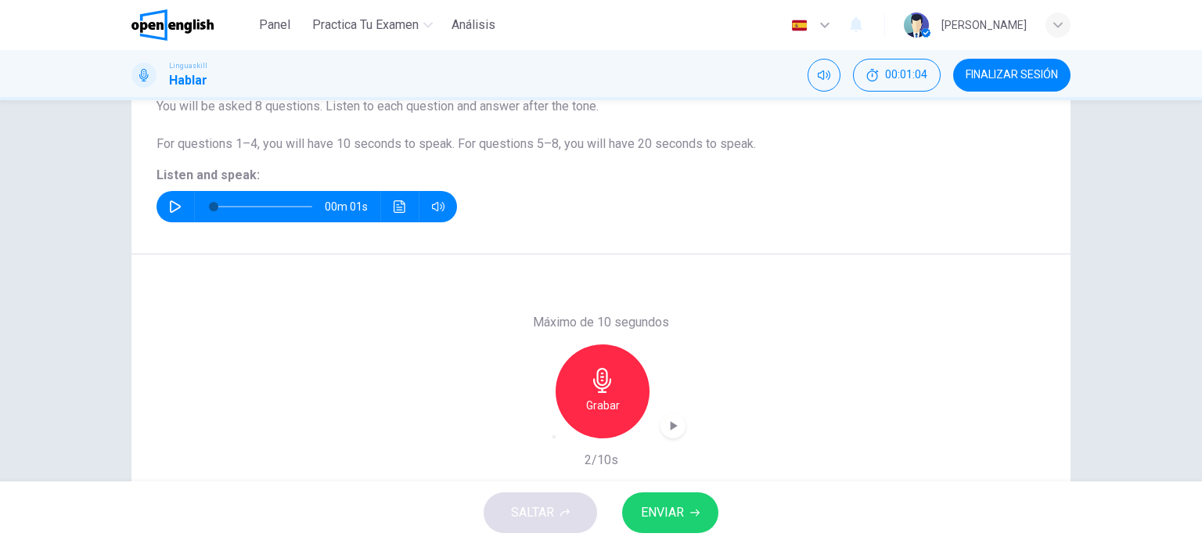
click at [680, 514] on span "ENVIAR" at bounding box center [662, 513] width 43 height 22
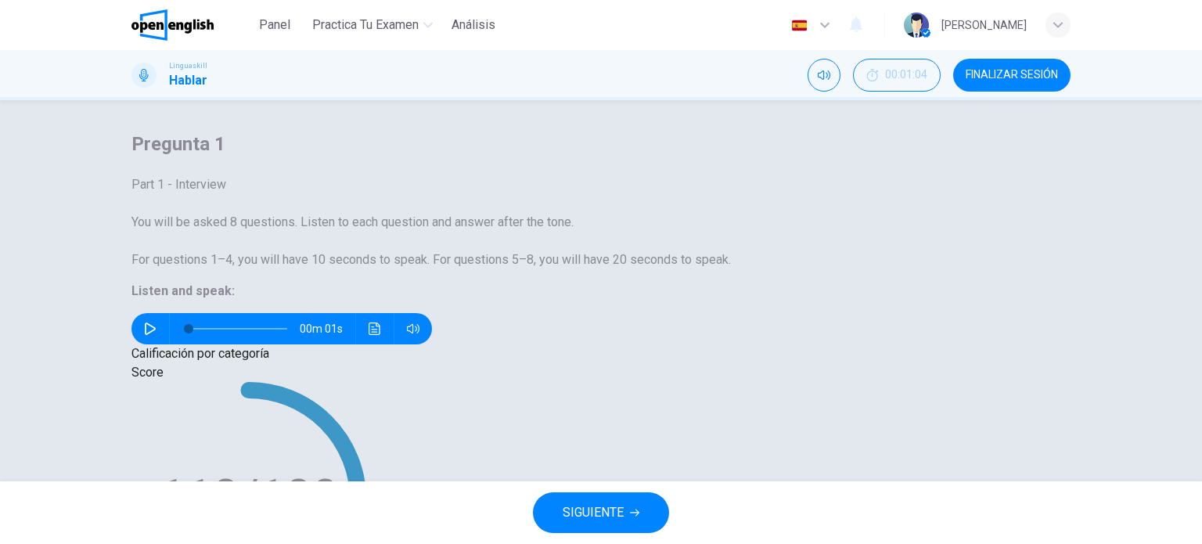
scroll to position [225, 0]
